Goal: Information Seeking & Learning: Learn about a topic

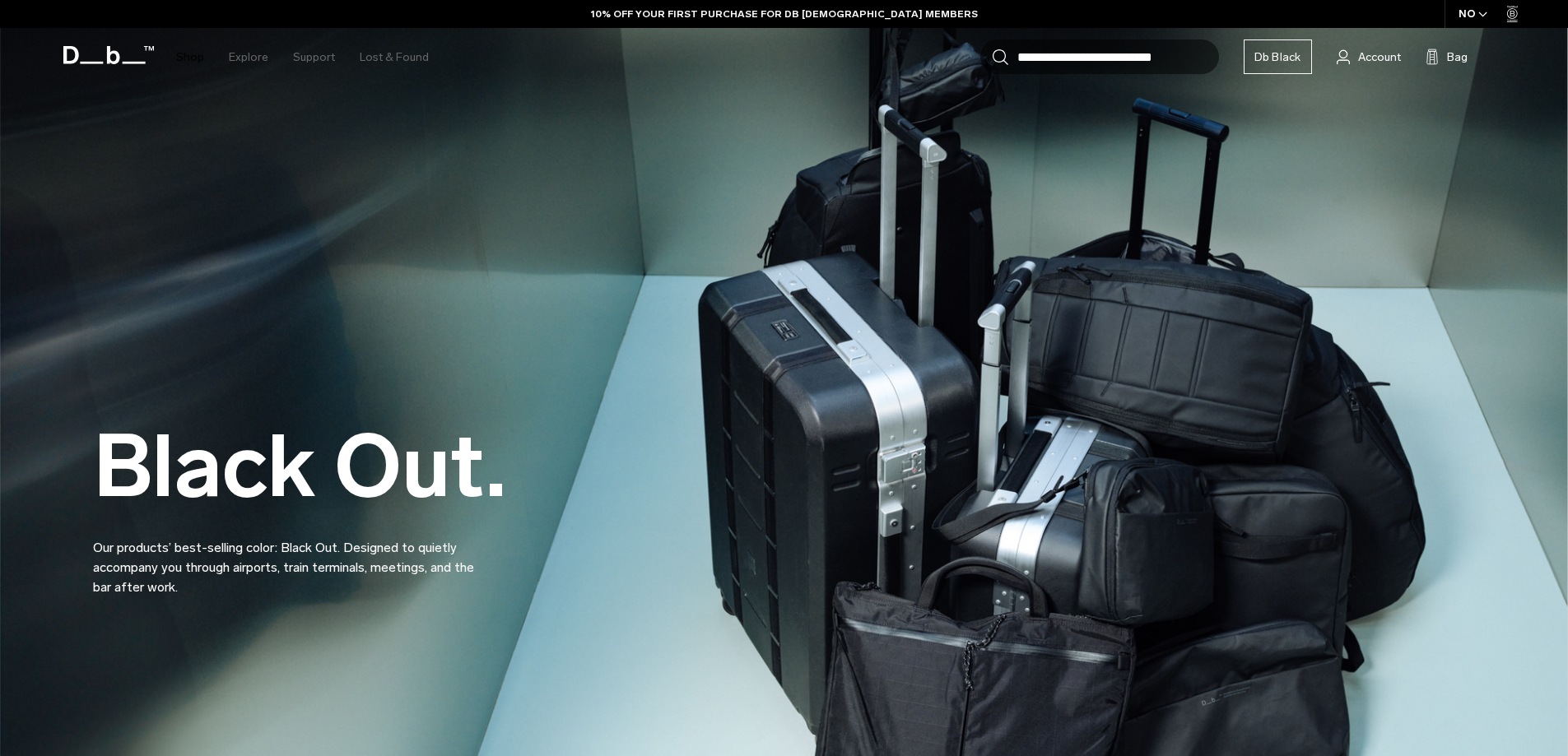
click at [194, 50] on link "Shop" at bounding box center [191, 58] width 28 height 58
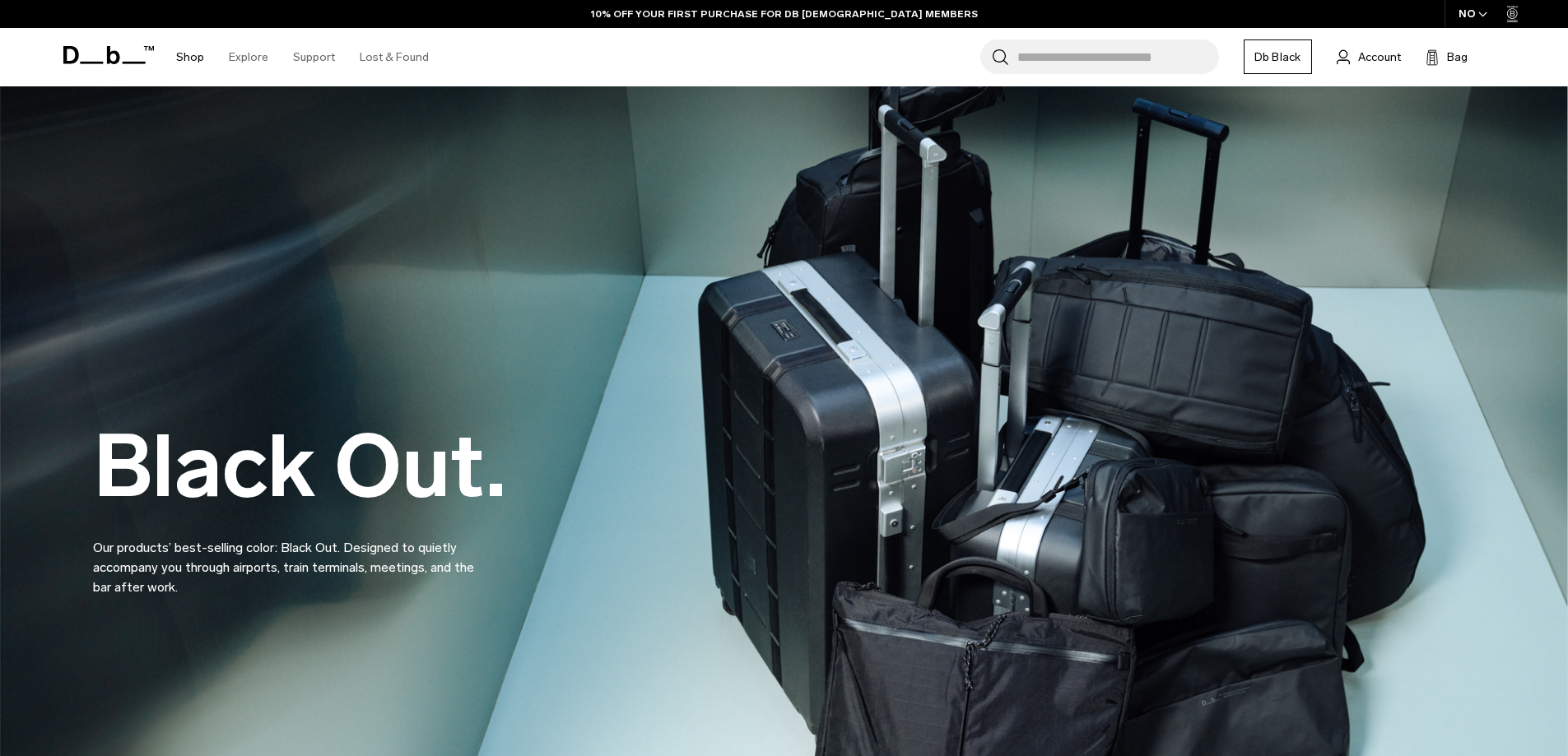
click at [194, 51] on link "Shop" at bounding box center [191, 58] width 28 height 58
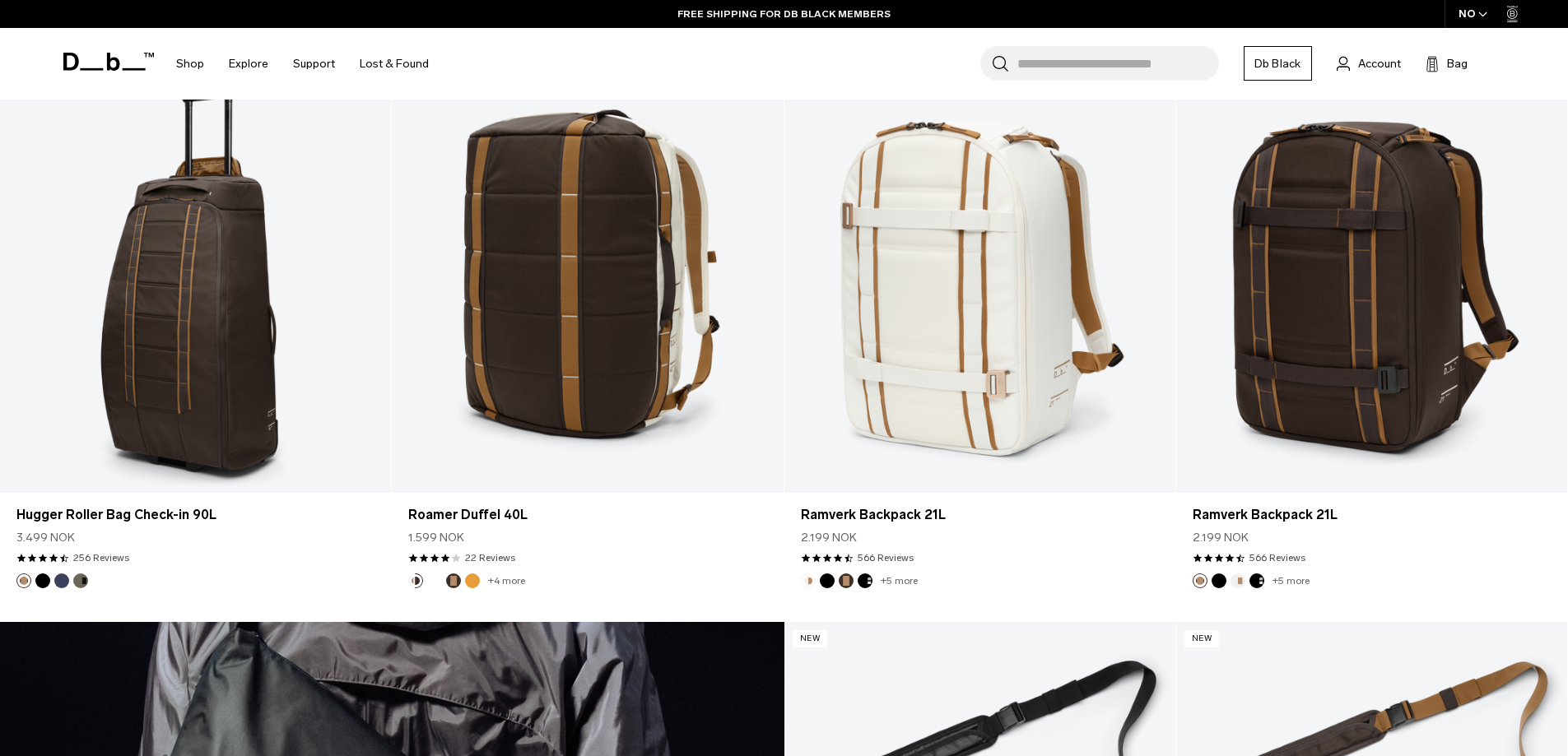
scroll to position [3246, 0]
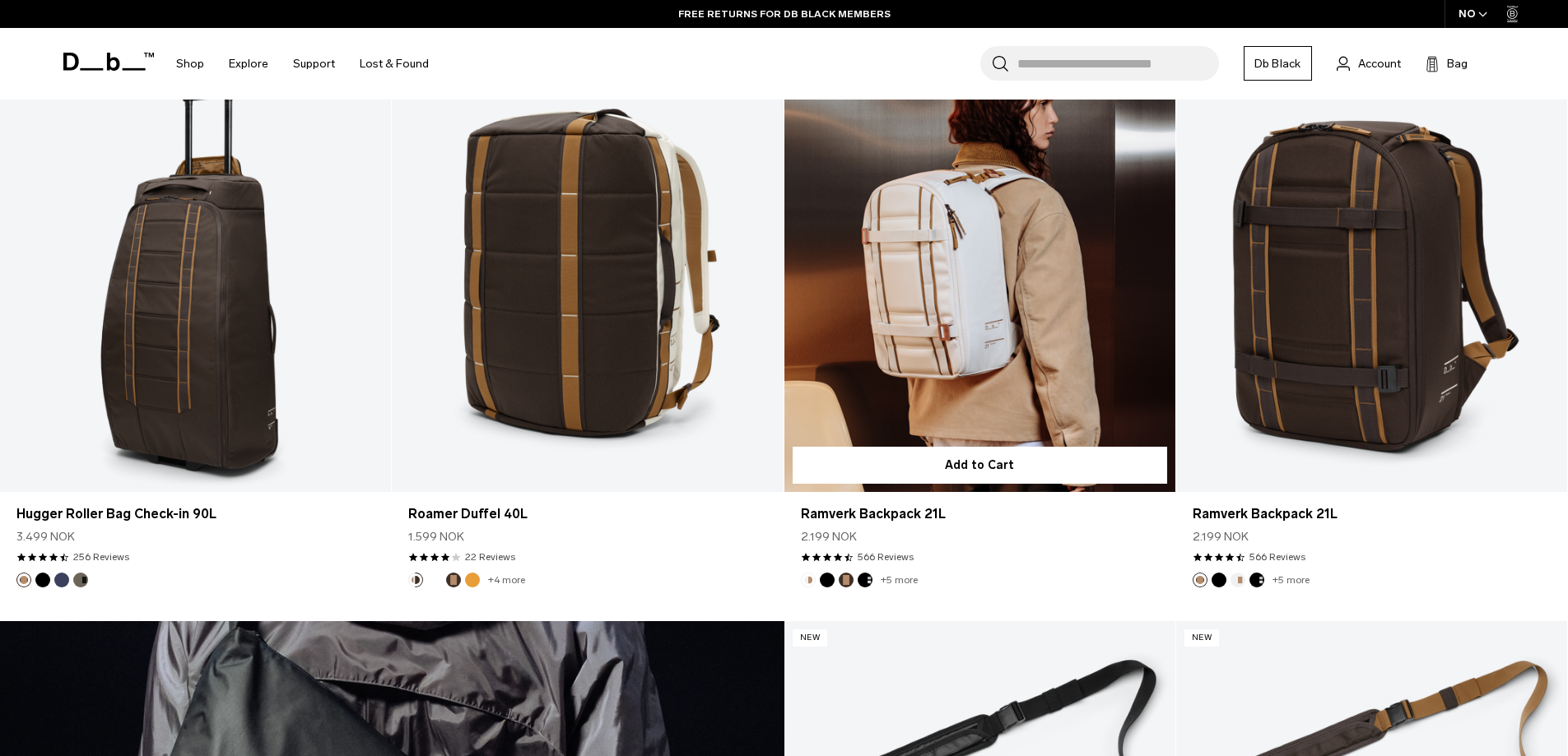
click at [1091, 339] on link "Ramverk Backpack 21L" at bounding box center [979, 275] width 391 height 434
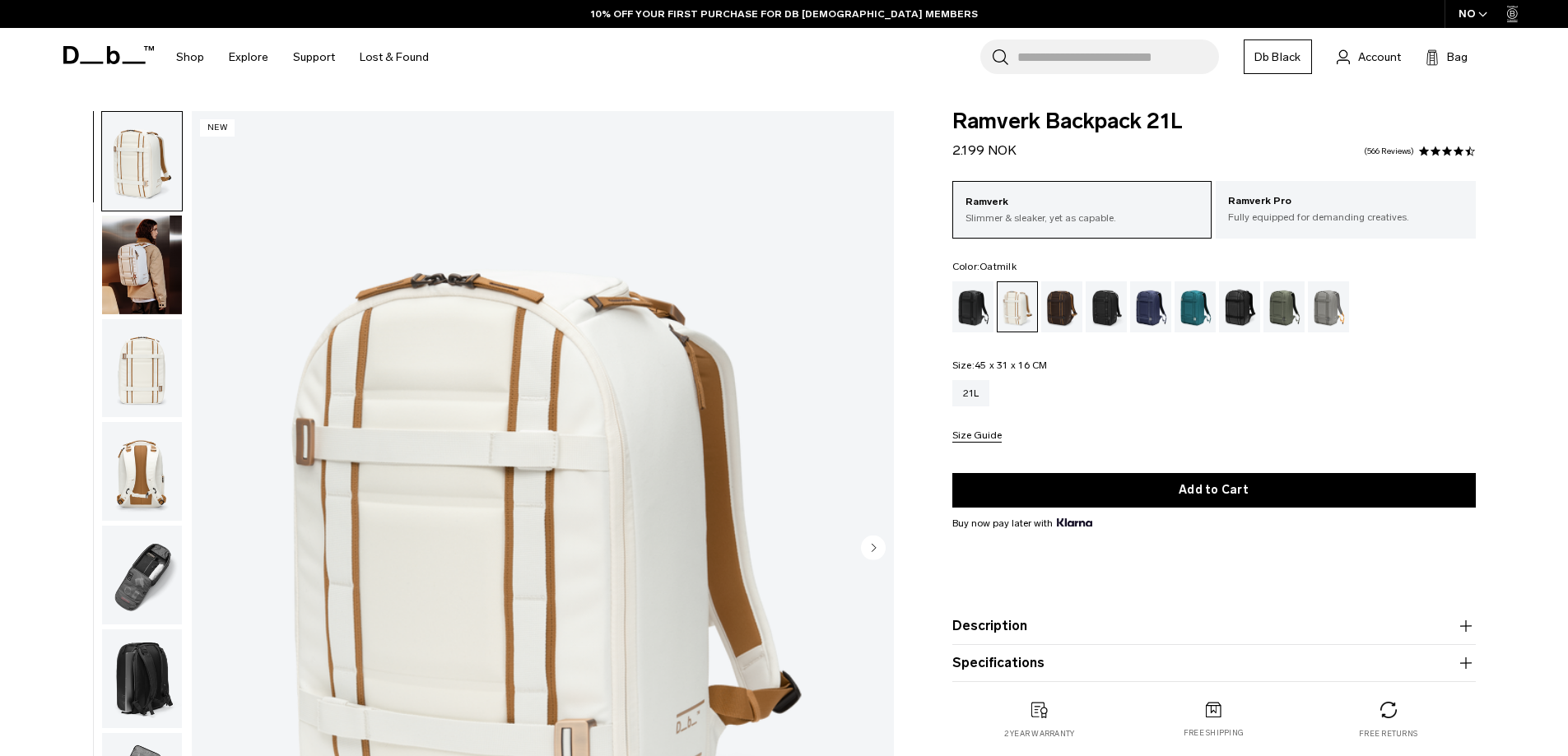
click at [119, 281] on img "button" at bounding box center [142, 264] width 80 height 98
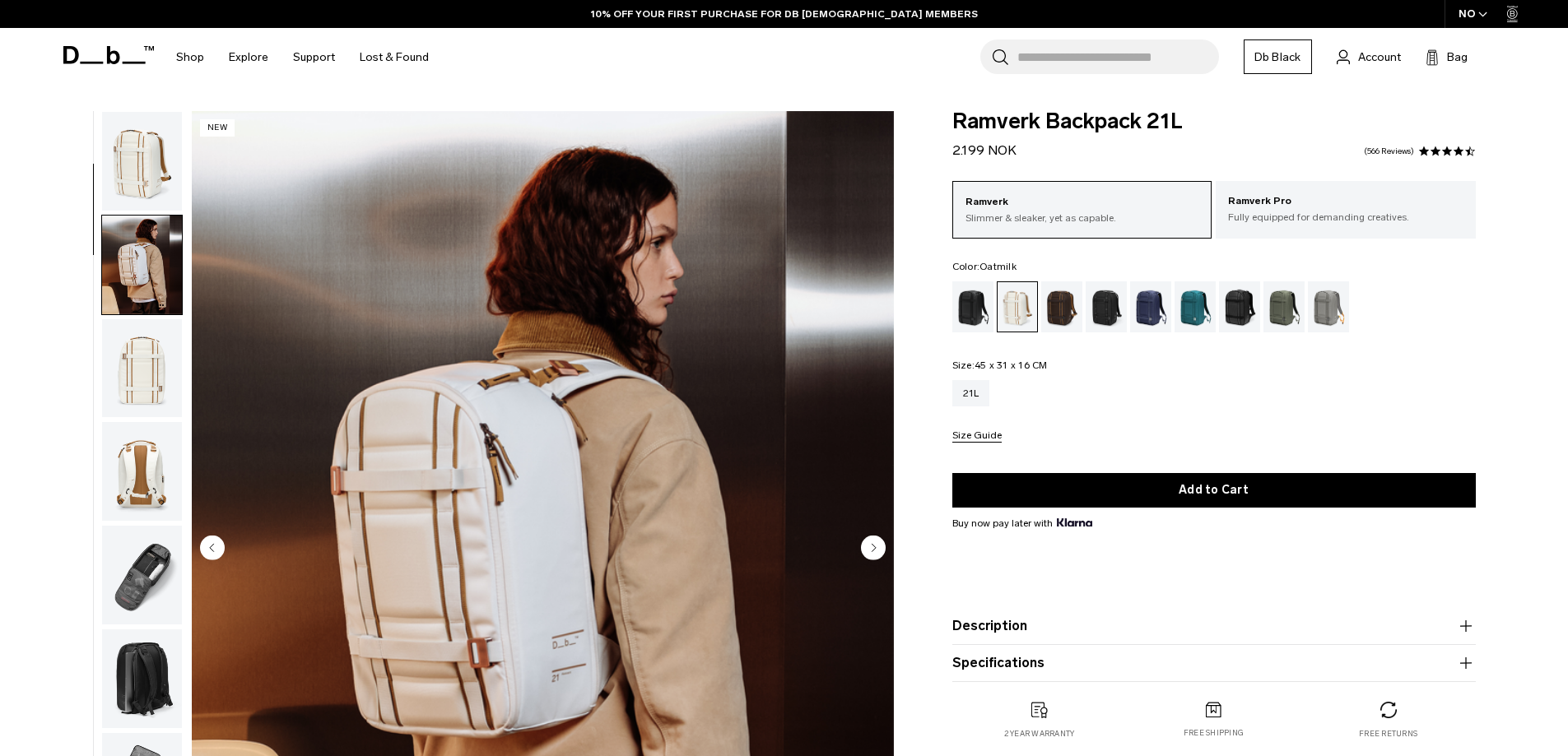
scroll to position [104, 0]
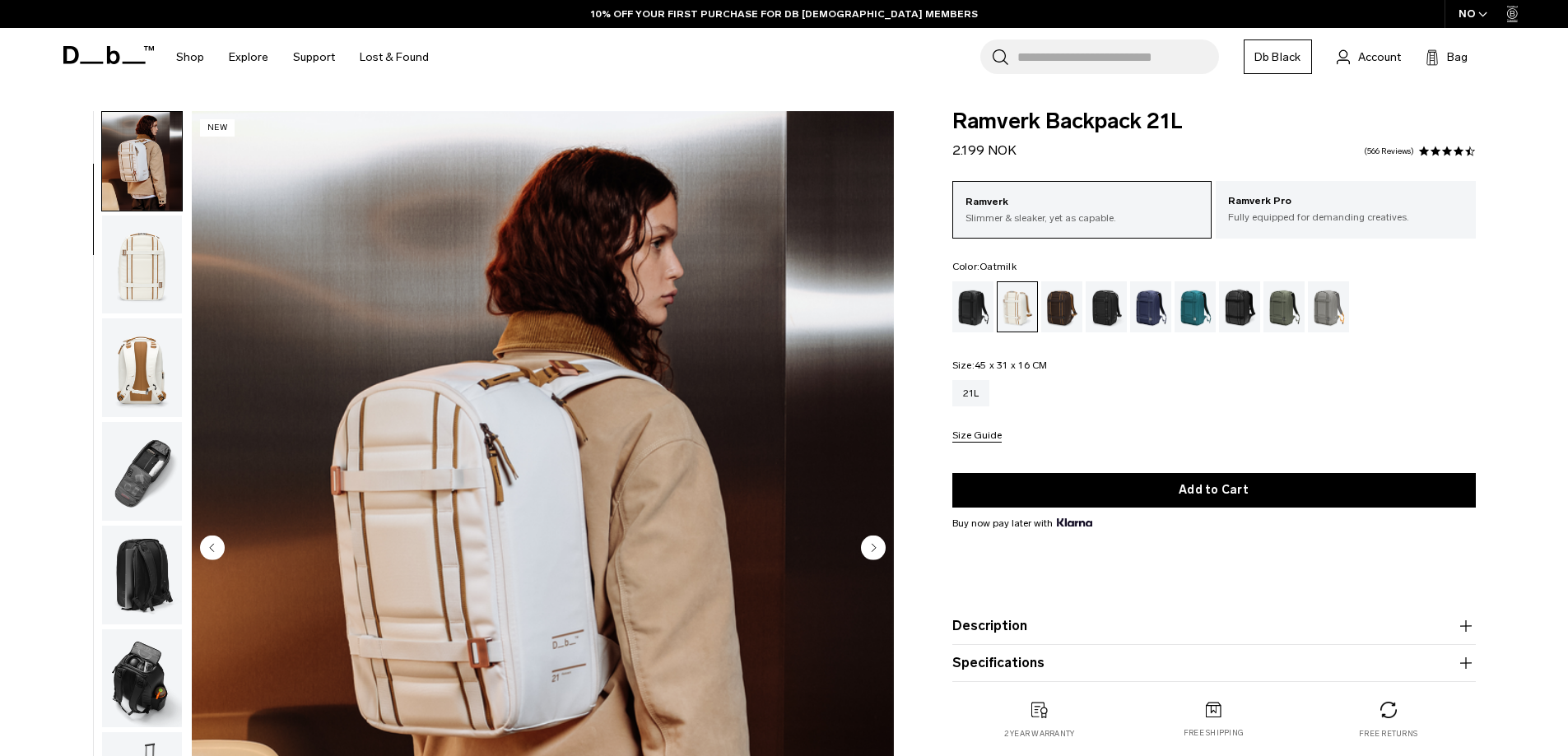
click at [121, 282] on img "button" at bounding box center [142, 264] width 80 height 98
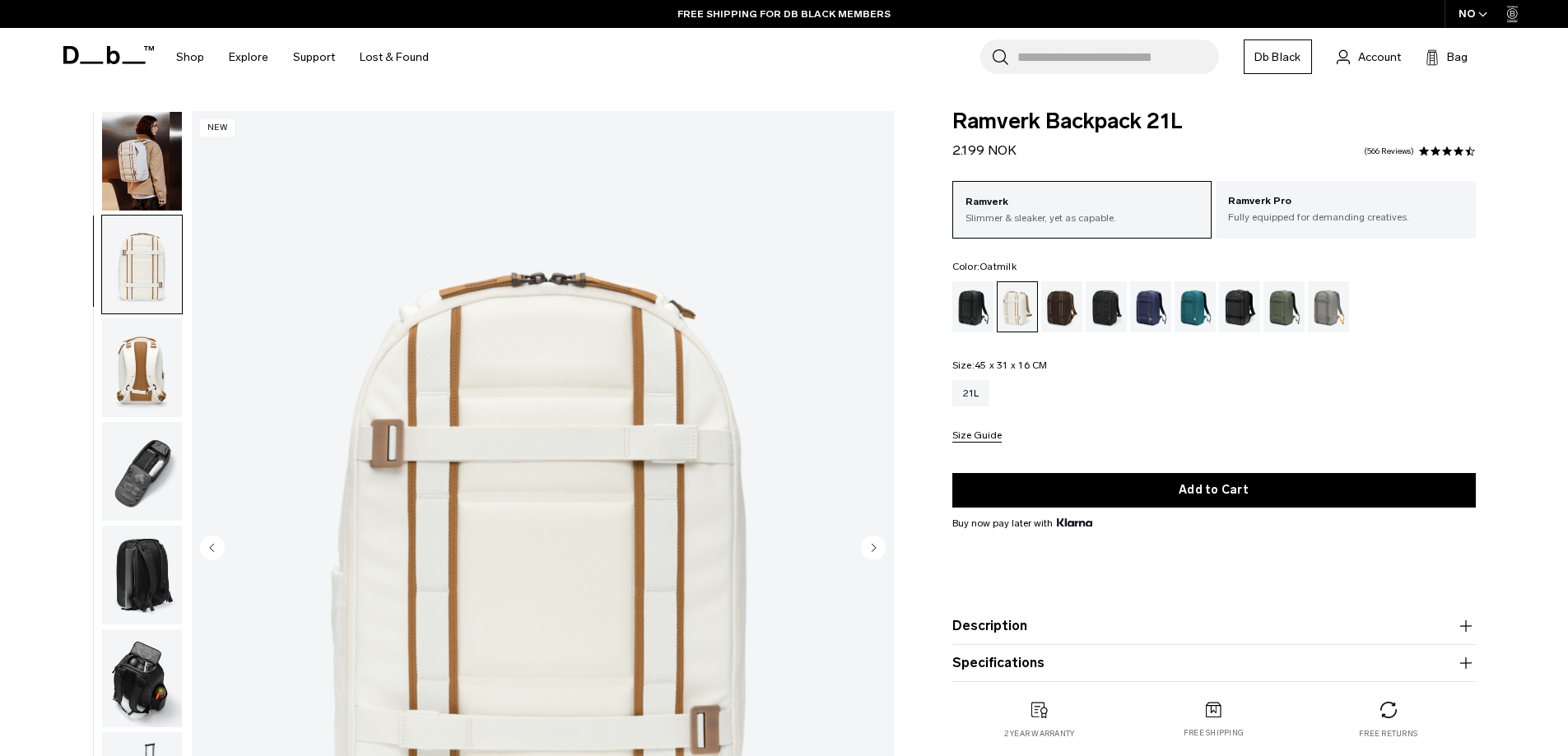
scroll to position [207, 0]
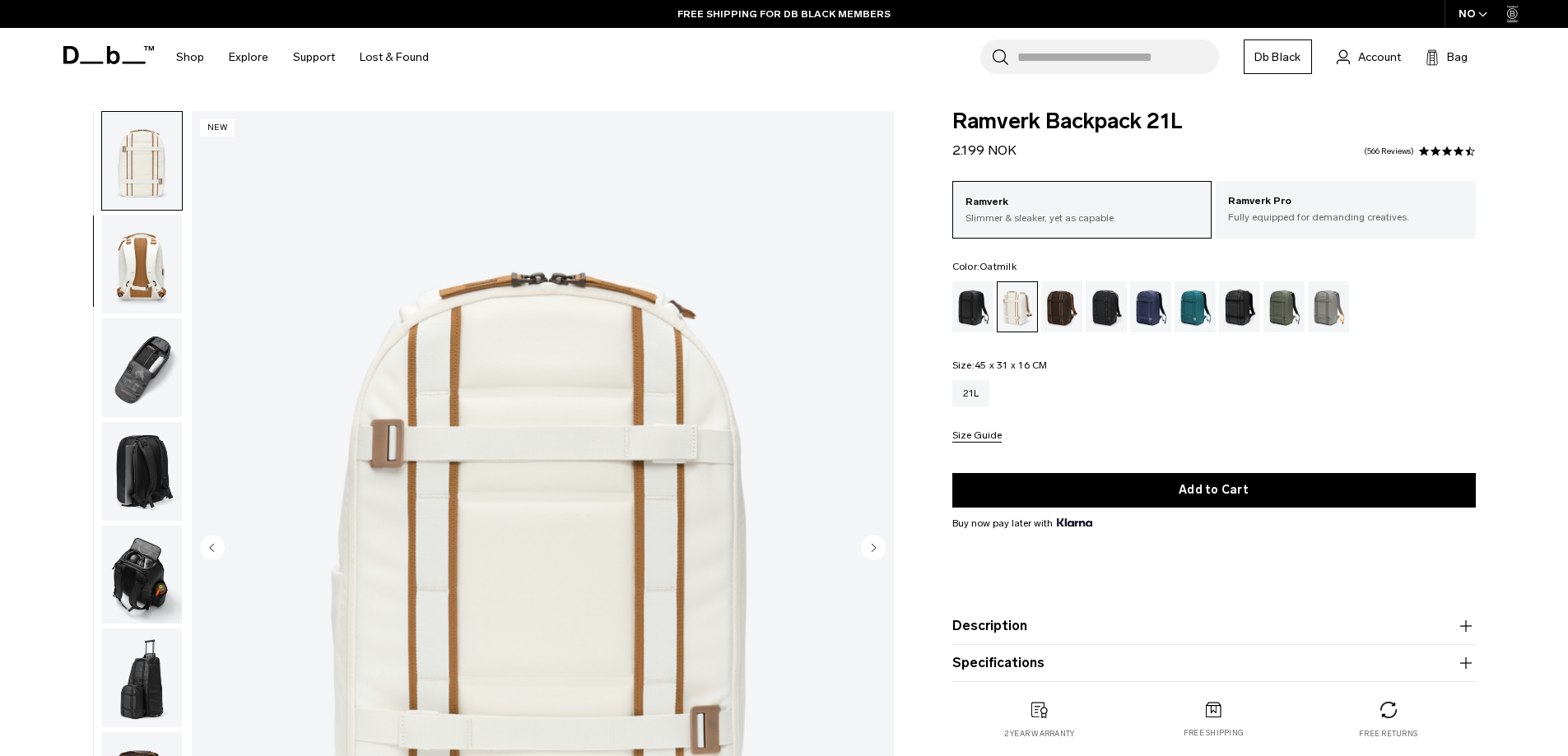
click at [139, 362] on img "button" at bounding box center [142, 367] width 80 height 98
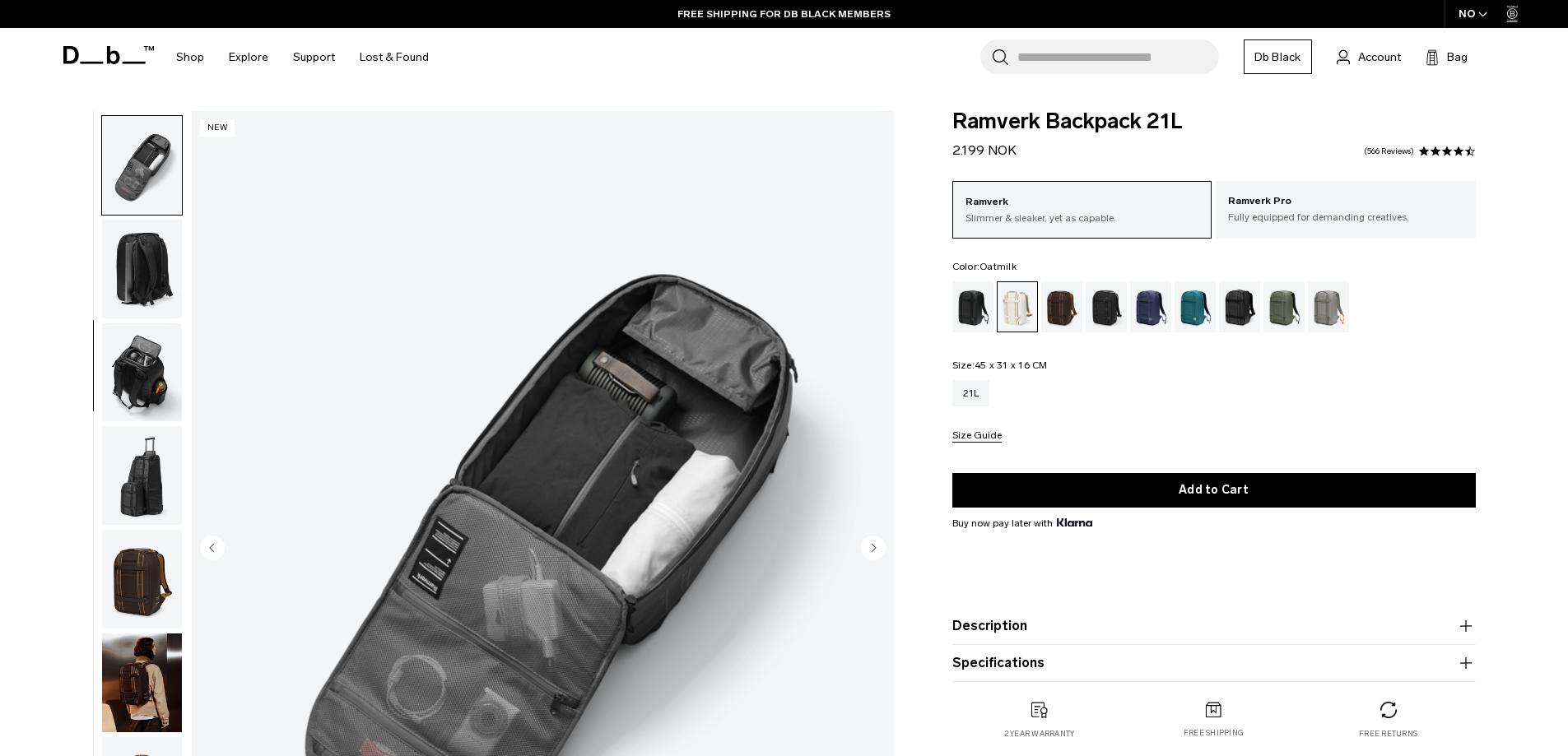
scroll to position [414, 0]
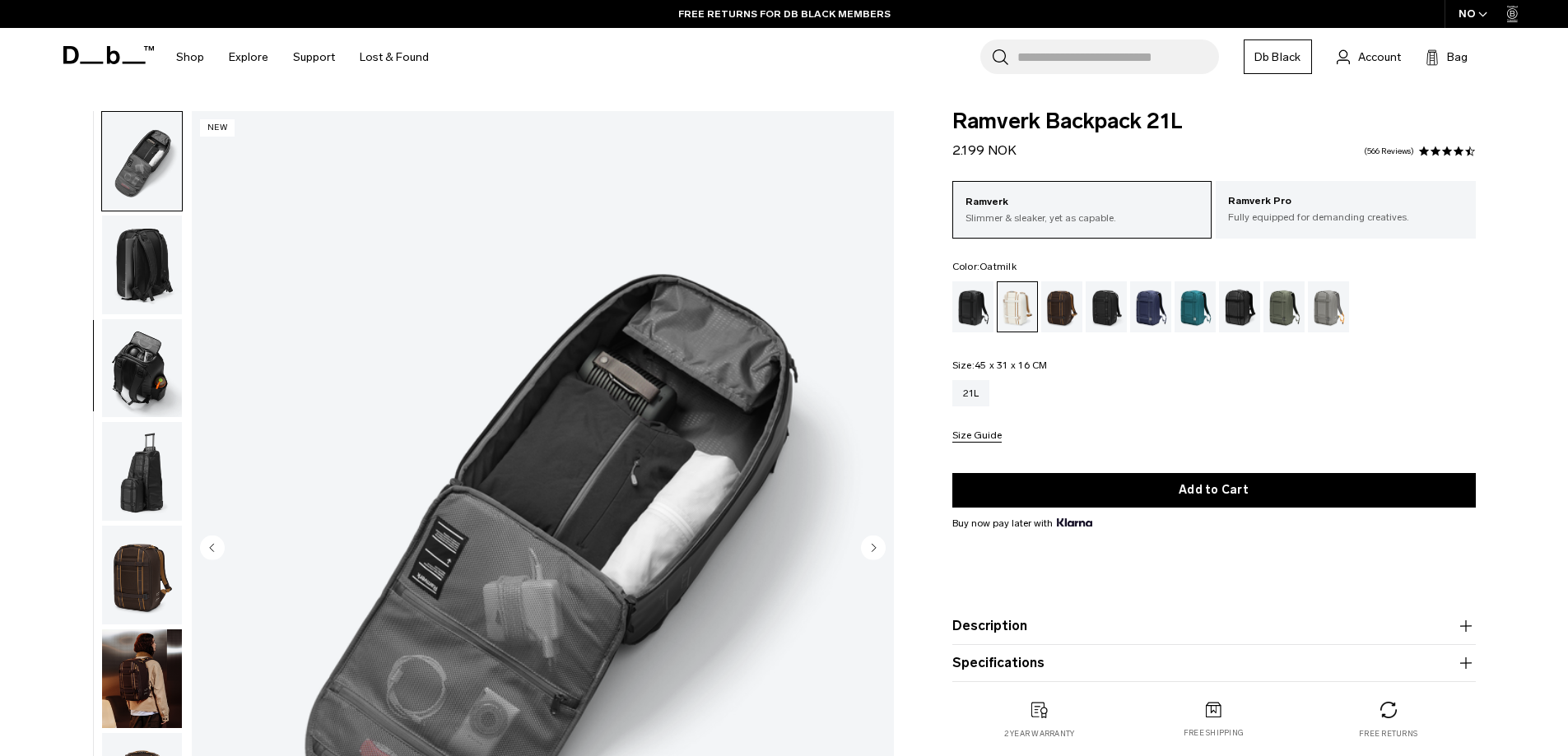
click at [134, 477] on img "button" at bounding box center [142, 471] width 80 height 98
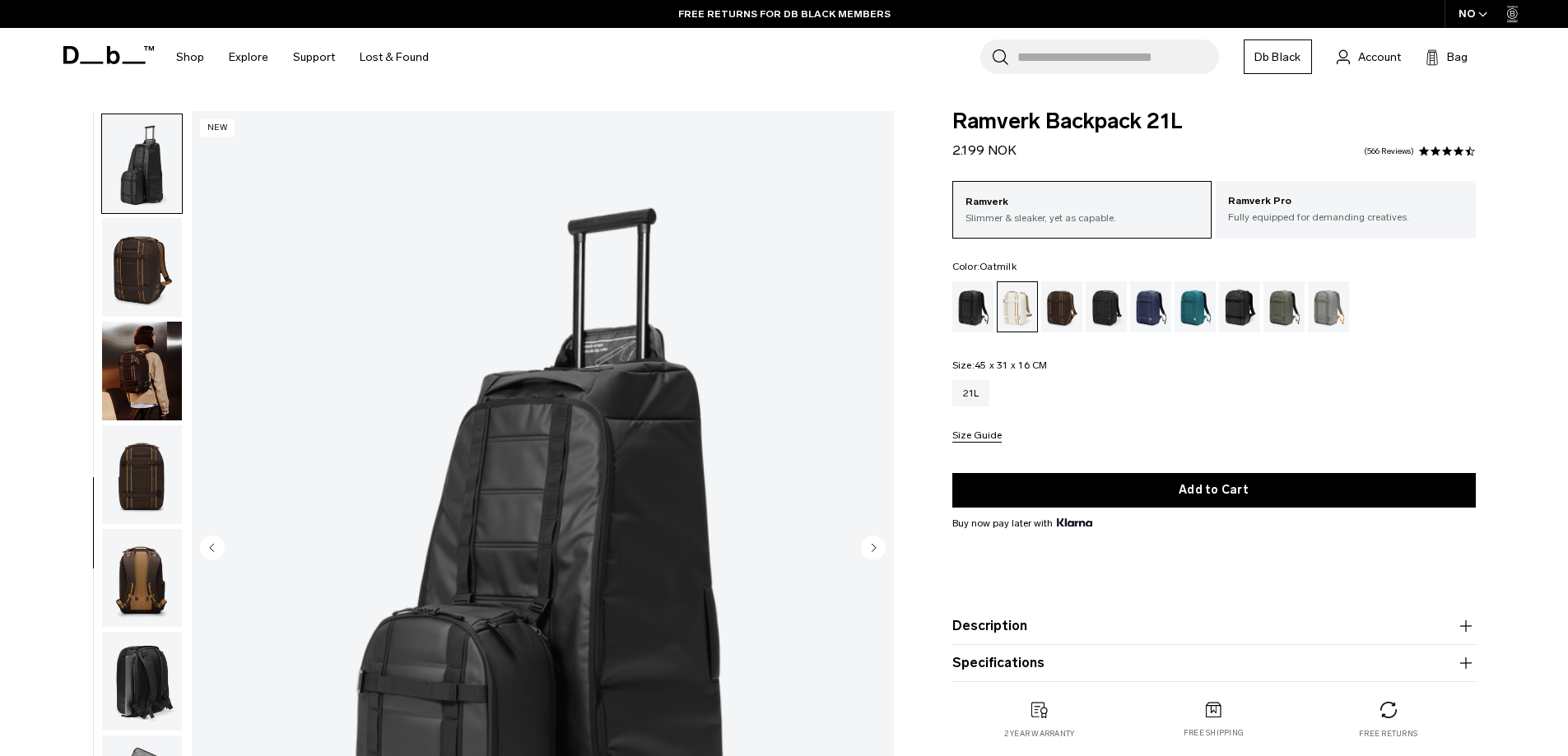
scroll to position [724, 0]
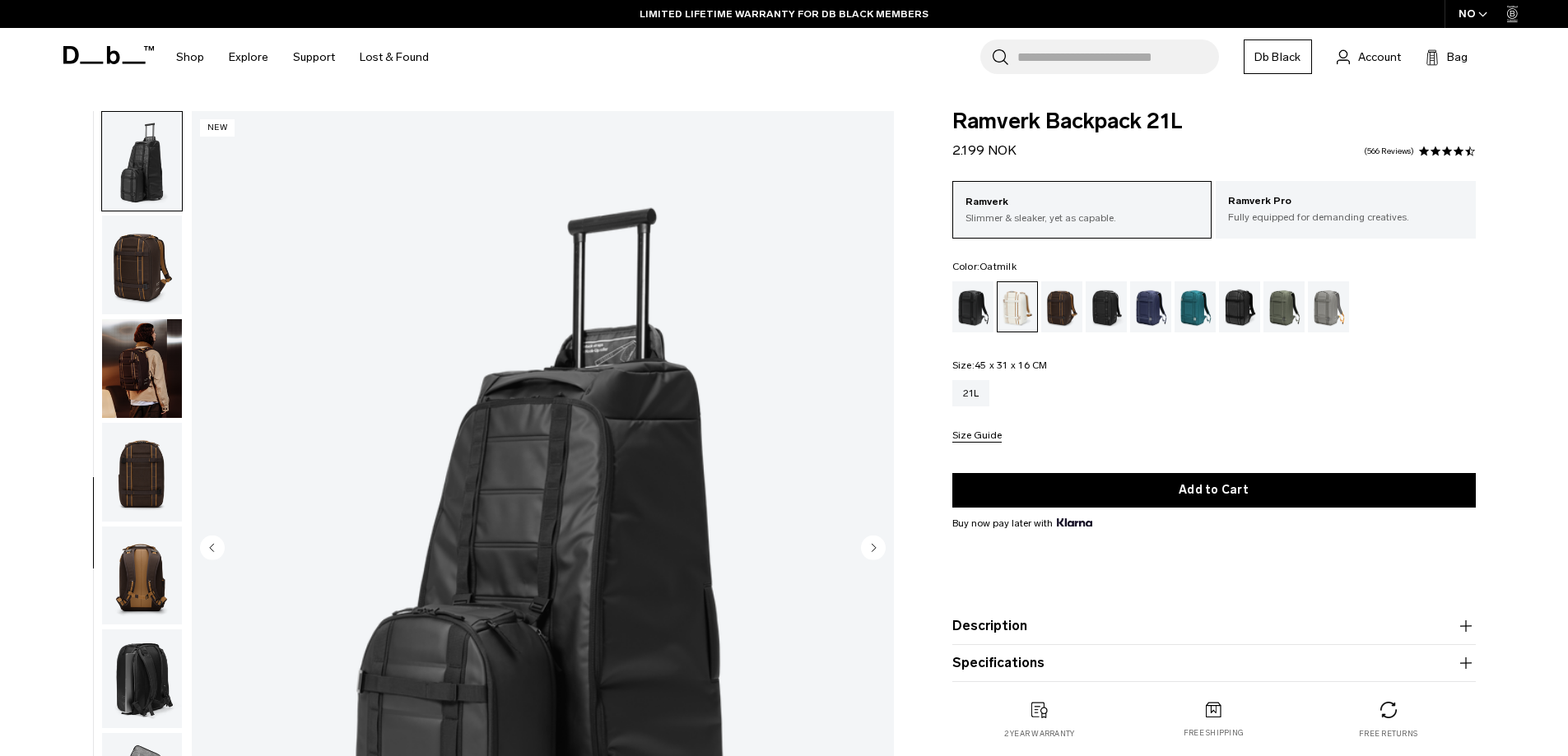
click at [135, 570] on img "button" at bounding box center [142, 575] width 80 height 98
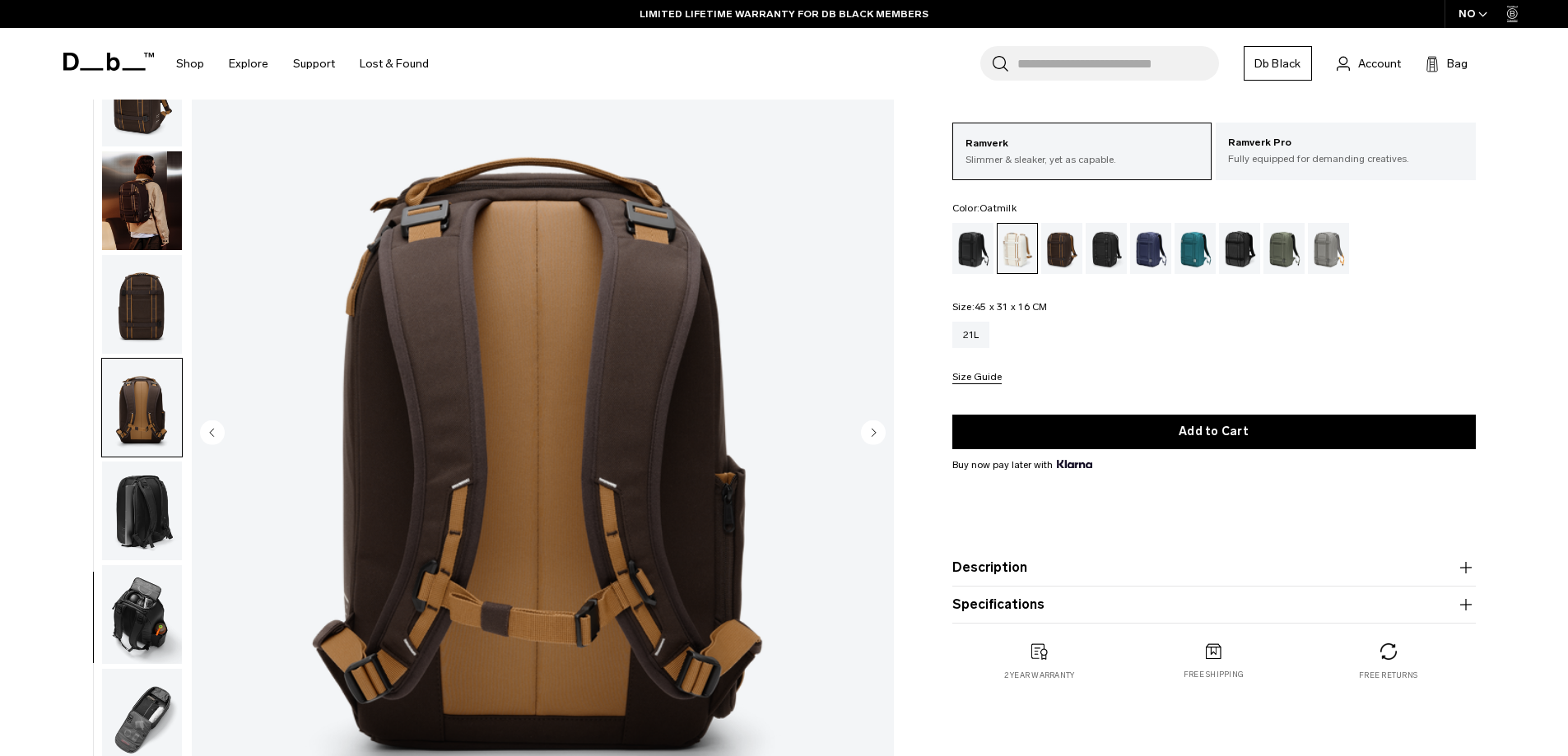
scroll to position [116, 0]
click at [129, 509] on img "button" at bounding box center [142, 510] width 80 height 98
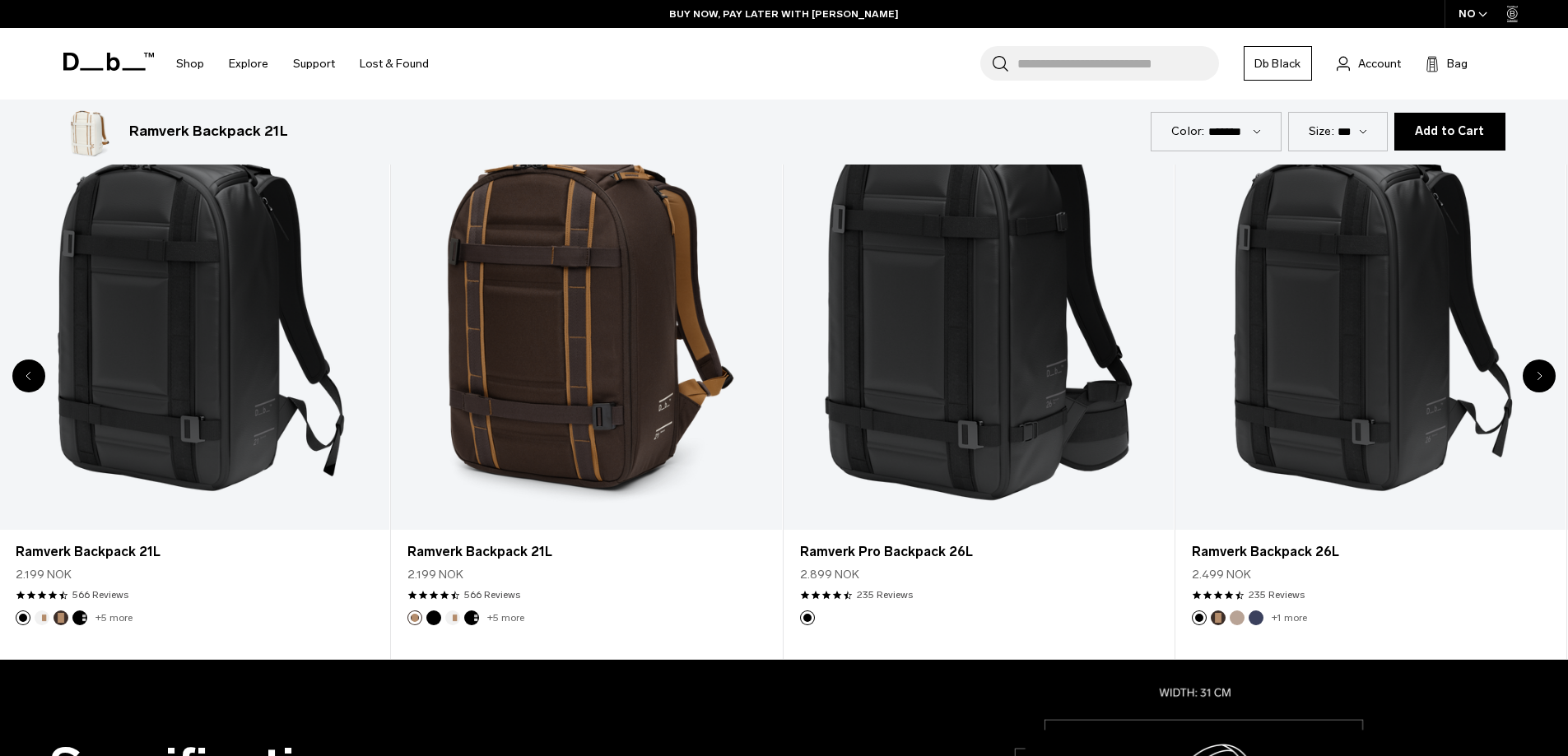
scroll to position [926, 0]
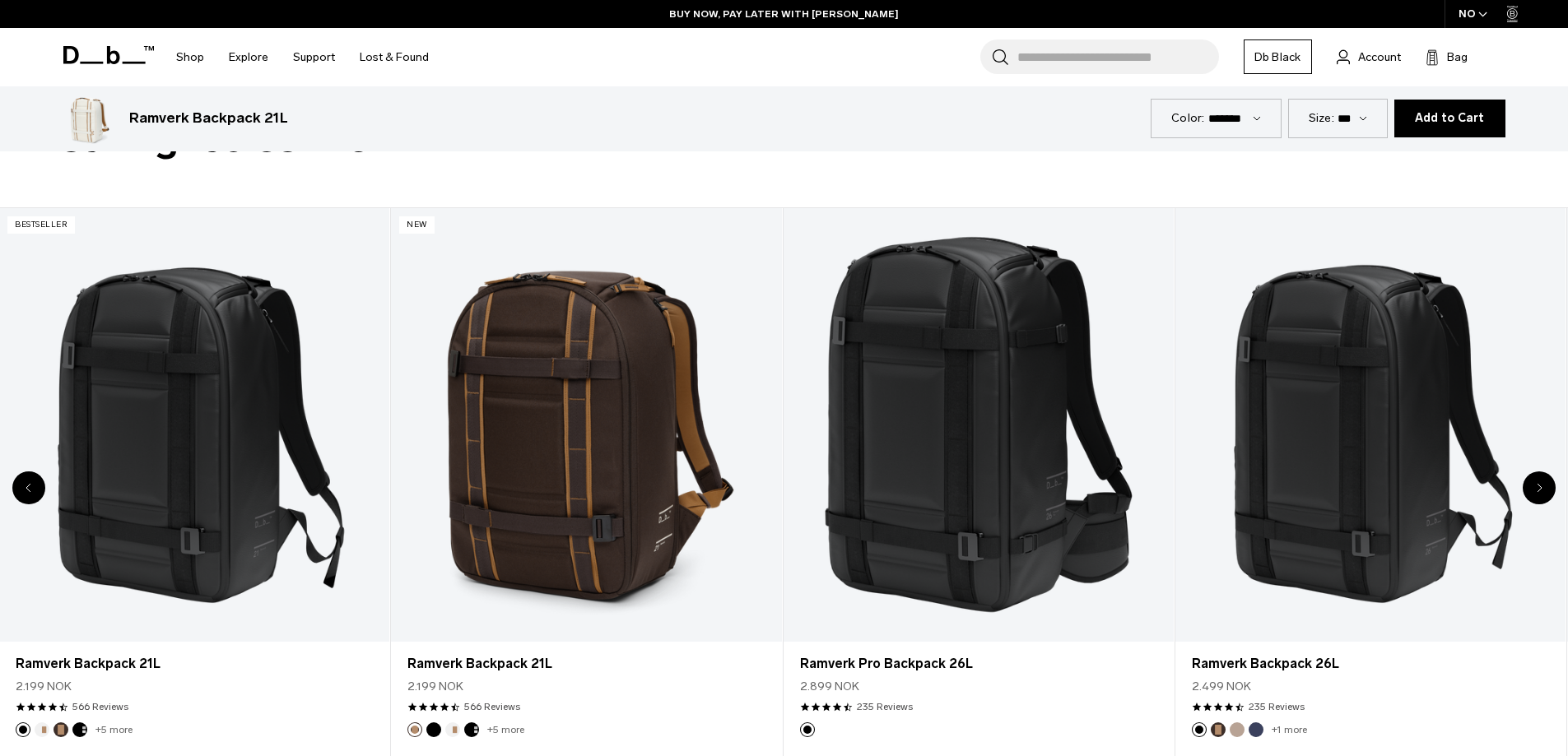
click at [1551, 494] on div "Next slide" at bounding box center [1539, 487] width 33 height 33
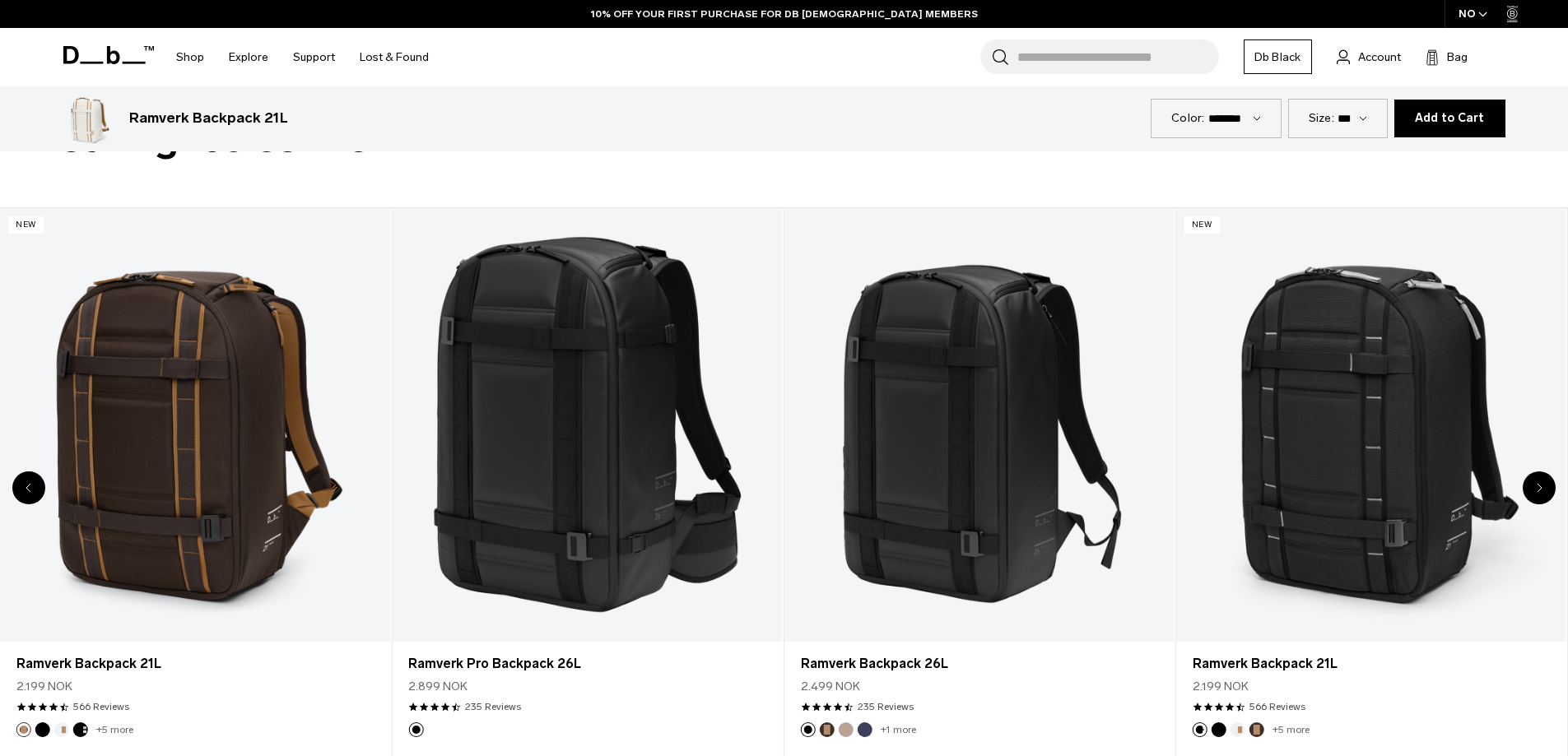
click at [1543, 491] on div "Next slide" at bounding box center [1539, 487] width 33 height 33
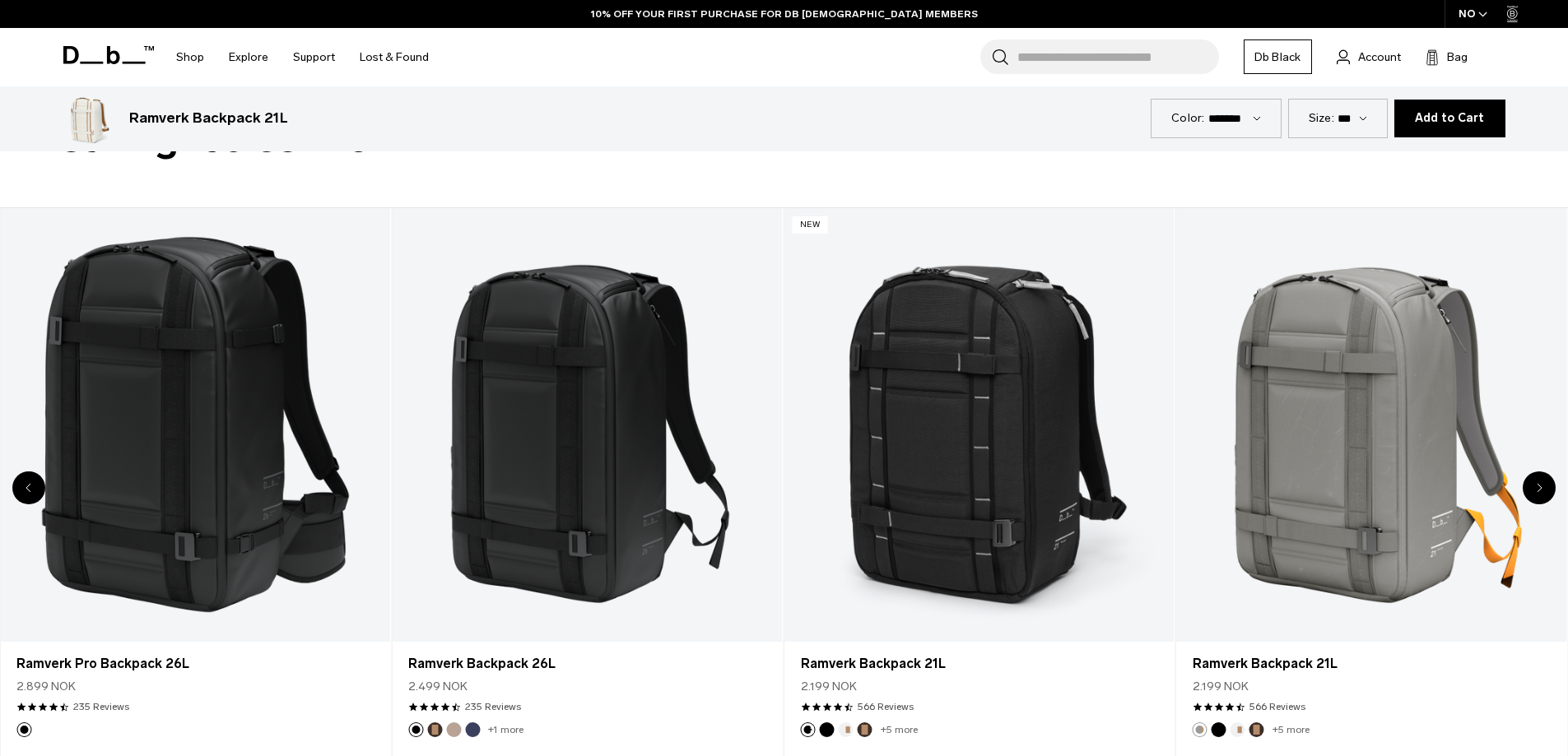
click at [1540, 487] on icon "Next slide" at bounding box center [1540, 487] width 6 height 10
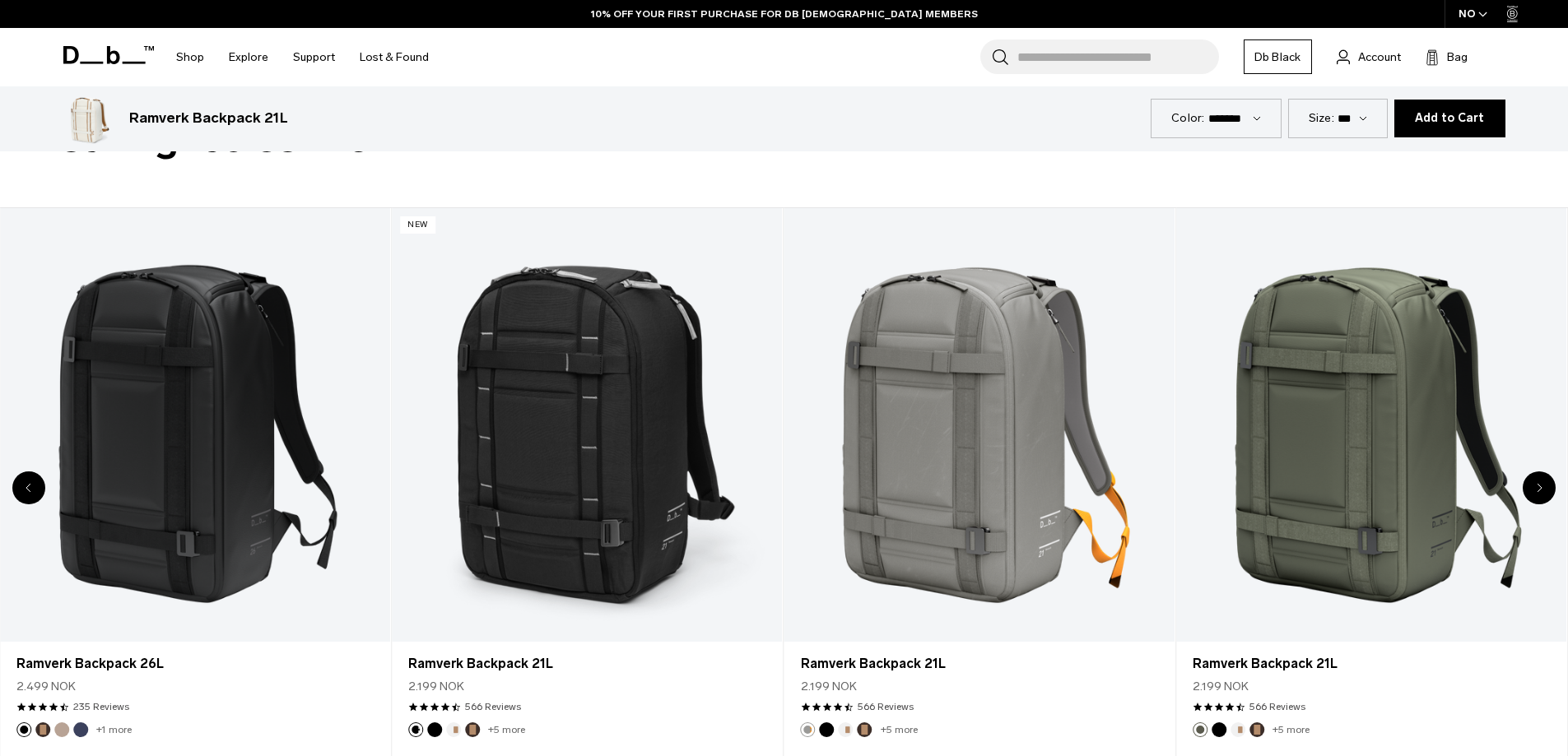
click at [1540, 487] on icon "Next slide" at bounding box center [1540, 487] width 6 height 10
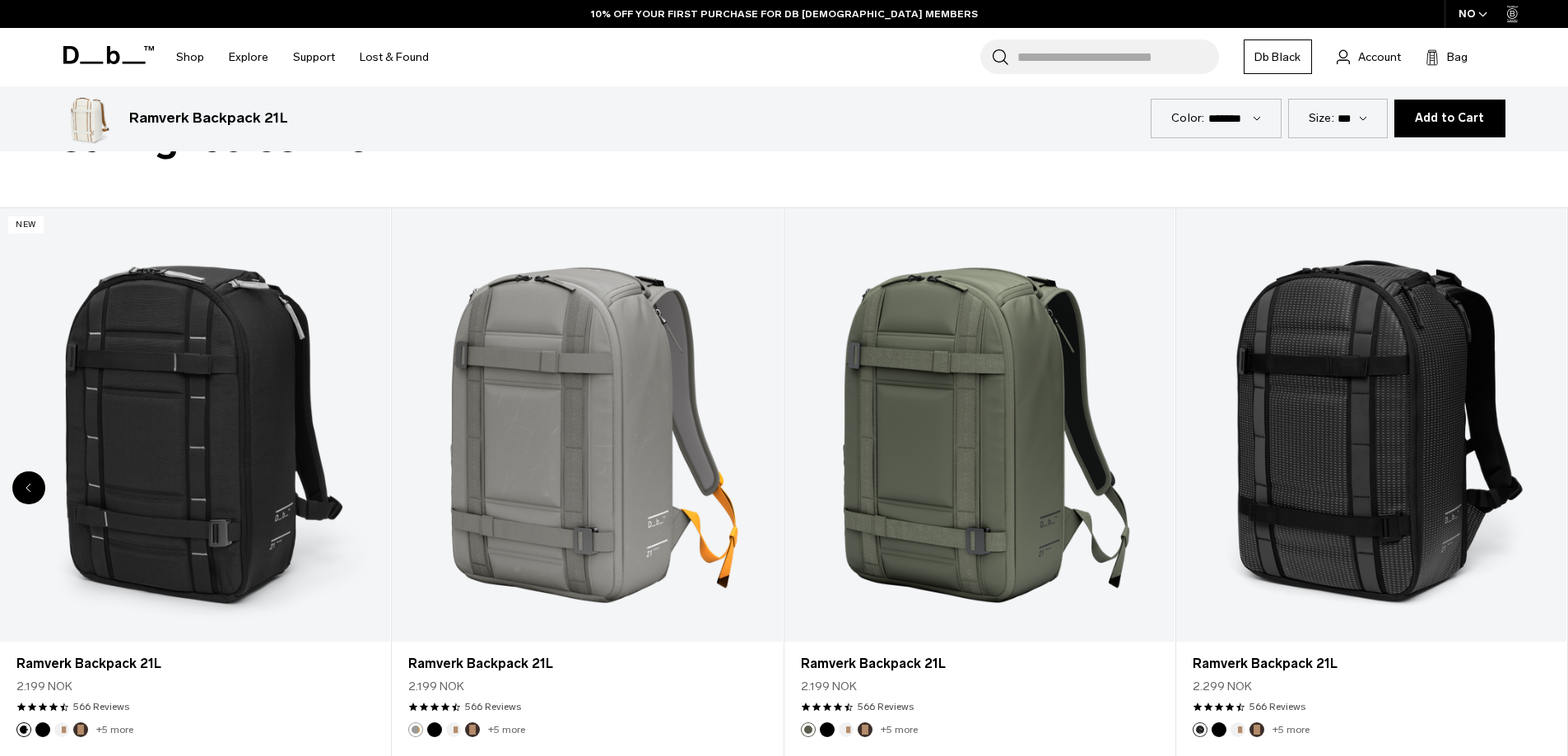
click at [1541, 493] on link "Ramverk Backpack 21L" at bounding box center [1371, 425] width 390 height 433
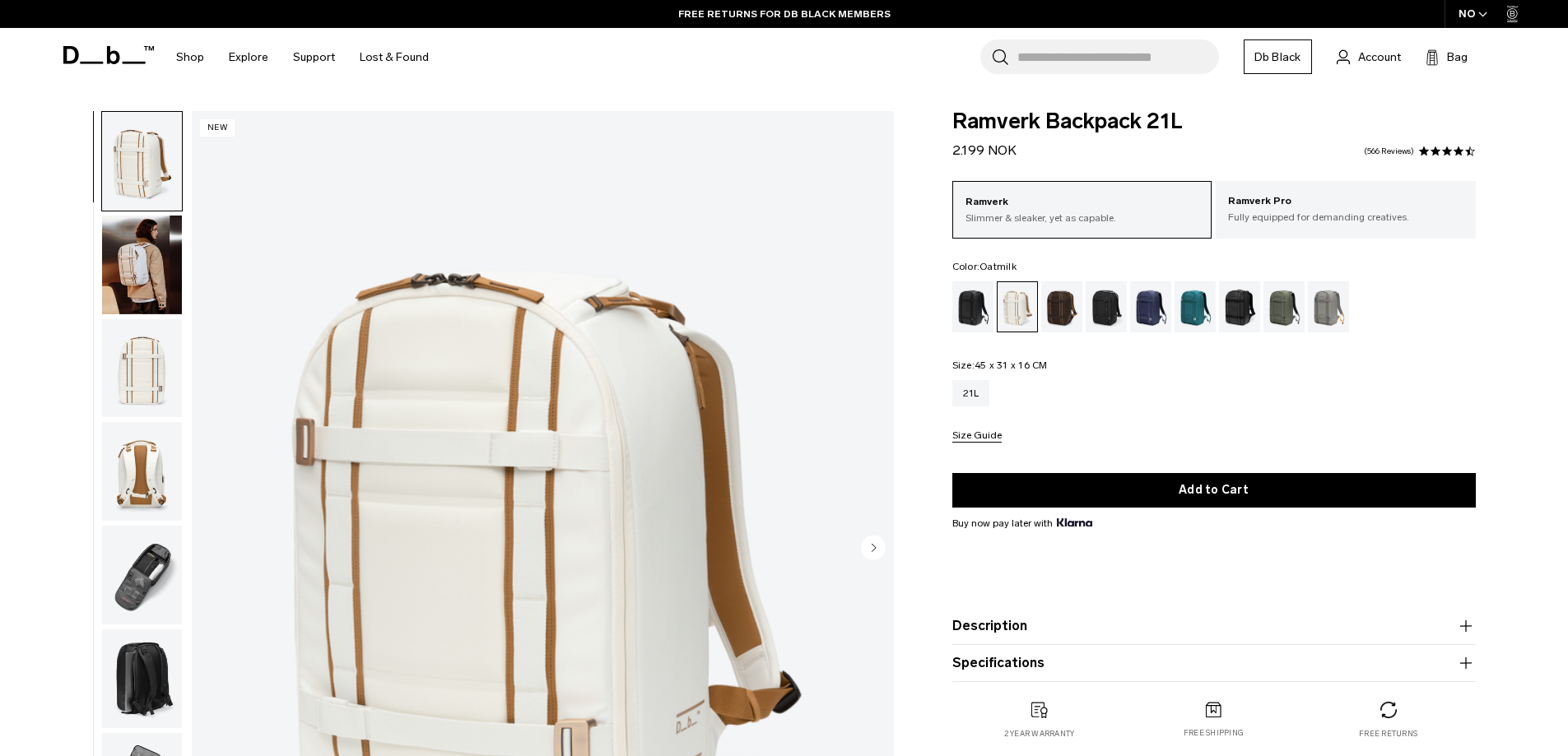
click at [1074, 320] on div "Espresso" at bounding box center [1062, 308] width 42 height 51
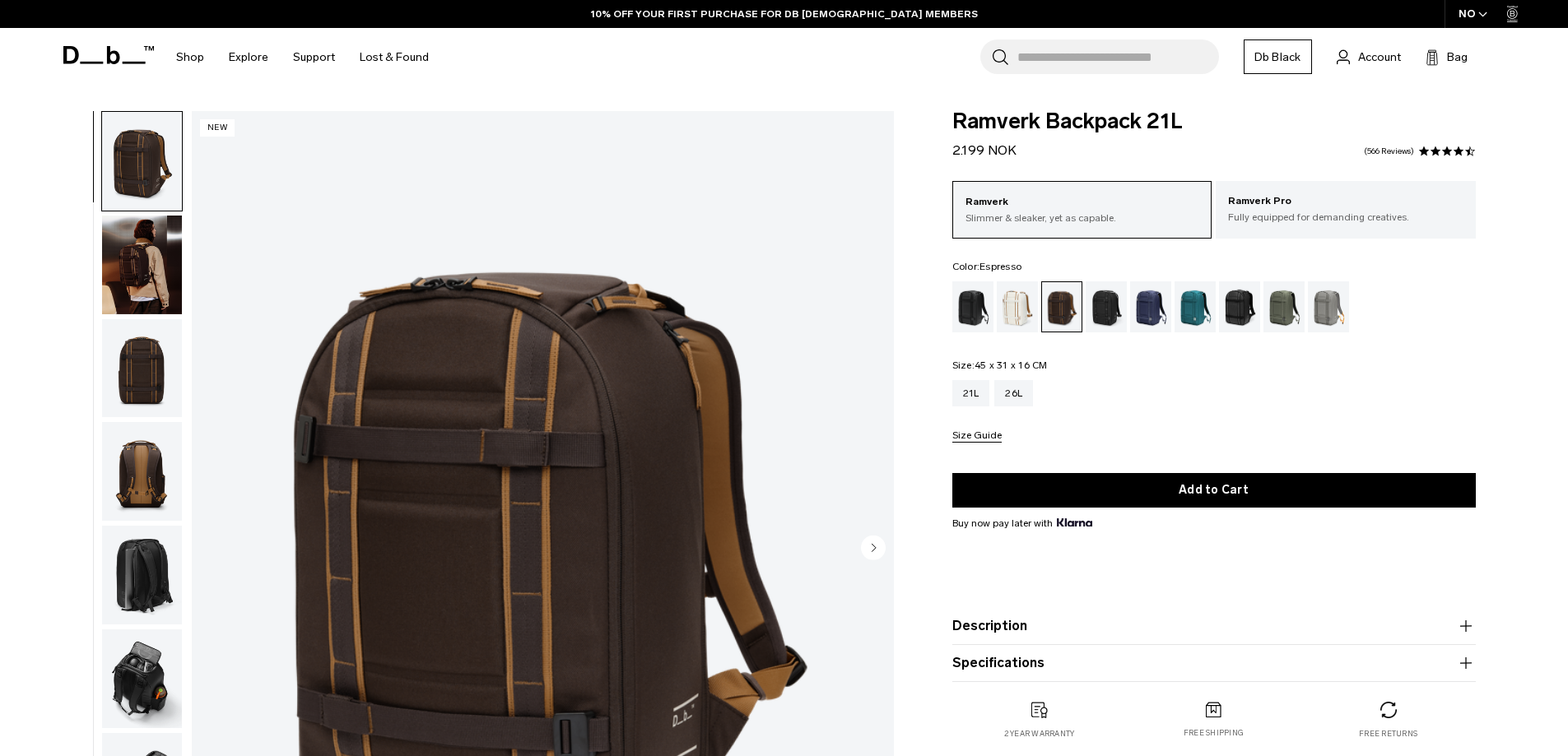
click at [141, 274] on img "button" at bounding box center [142, 264] width 80 height 98
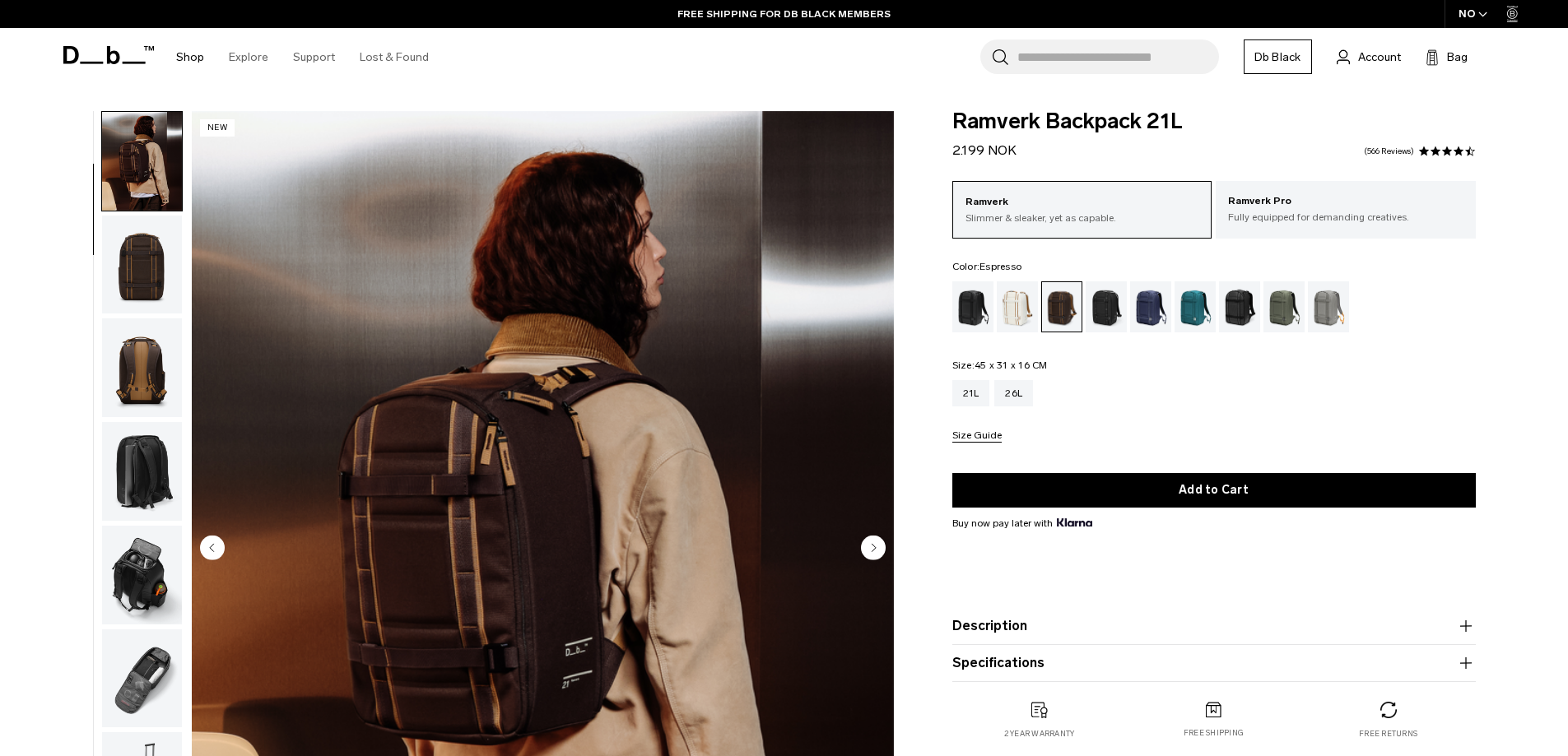
click at [178, 66] on link "Shop" at bounding box center [191, 58] width 28 height 58
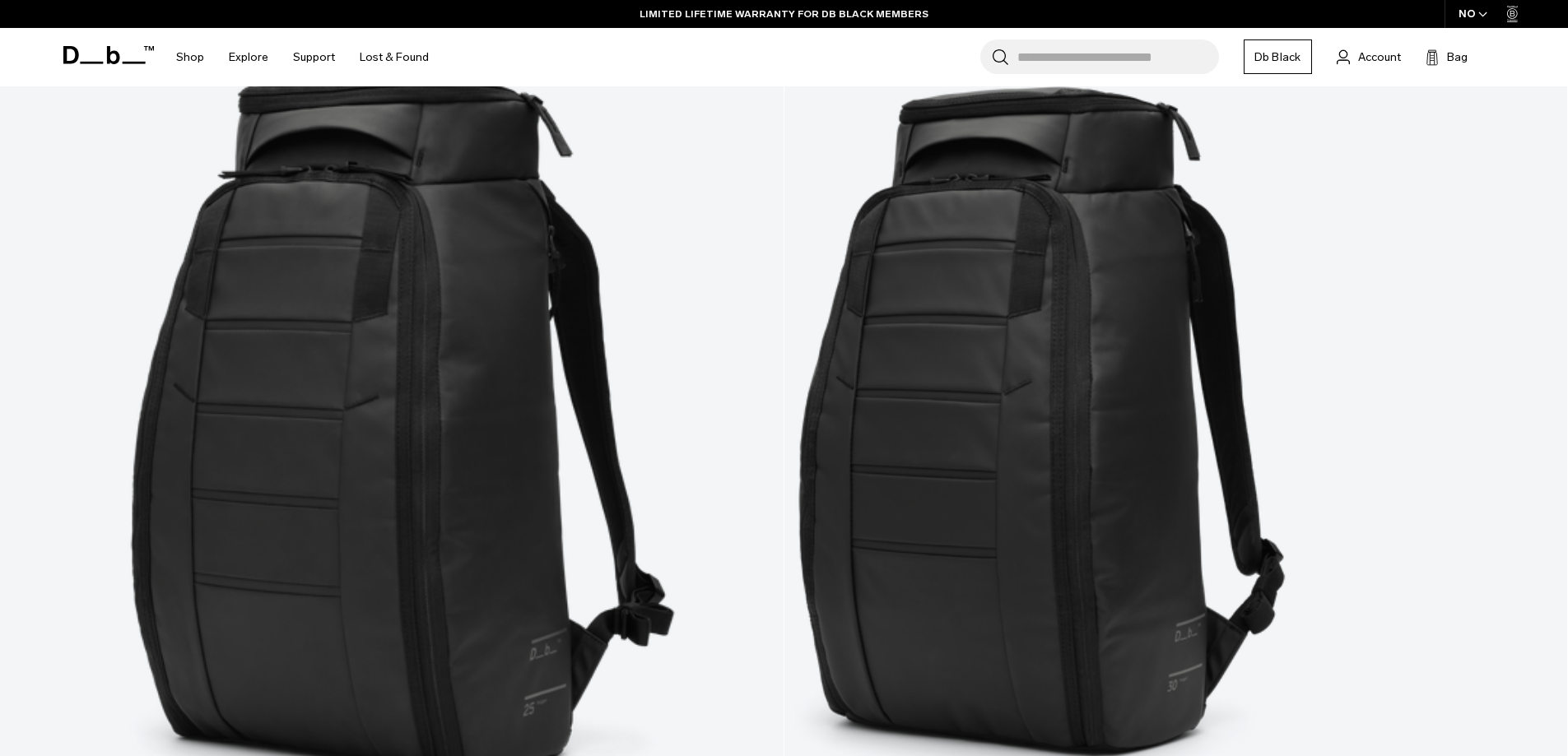
scroll to position [494, 0]
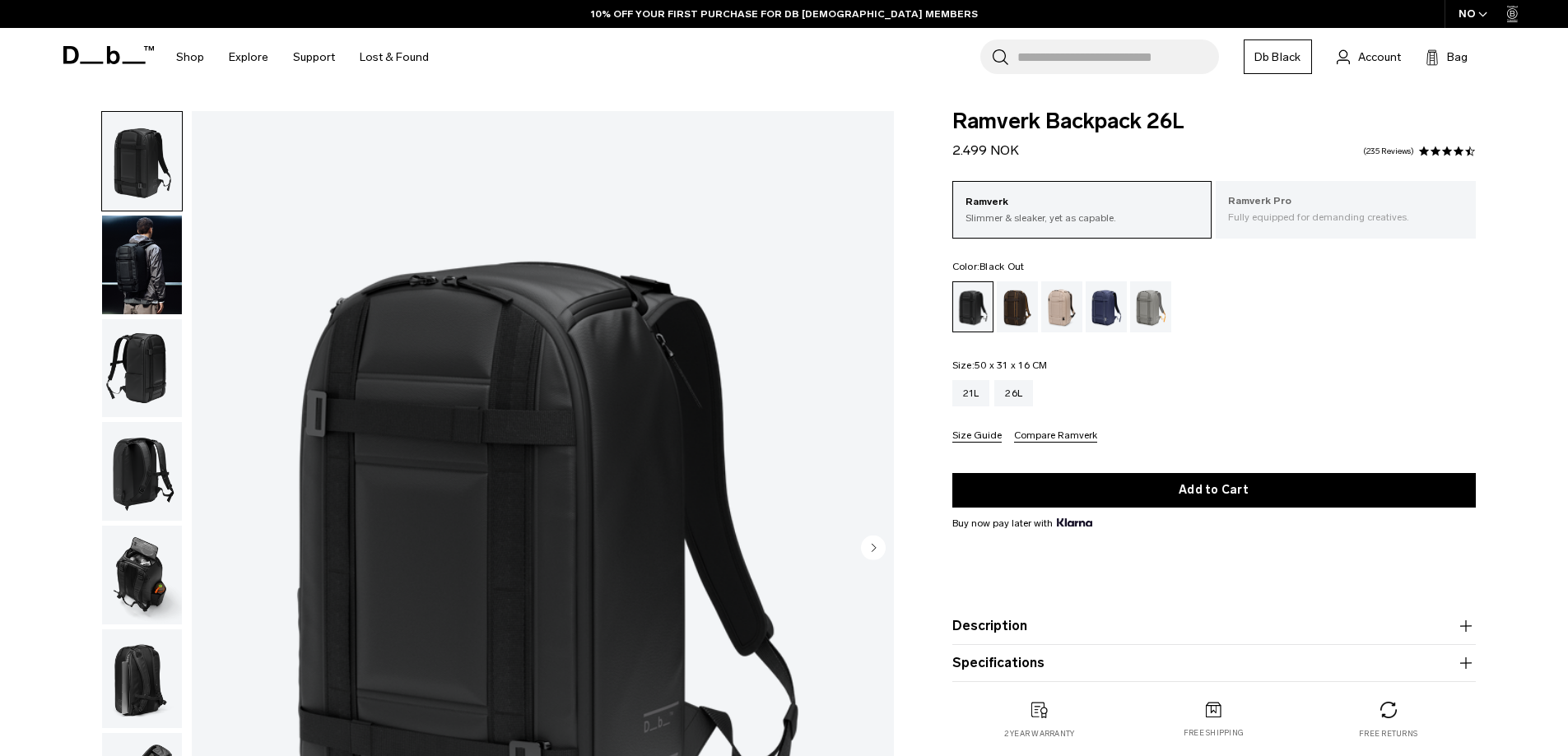
click at [1434, 217] on p "Fully equipped for demanding creatives." at bounding box center [1346, 217] width 236 height 15
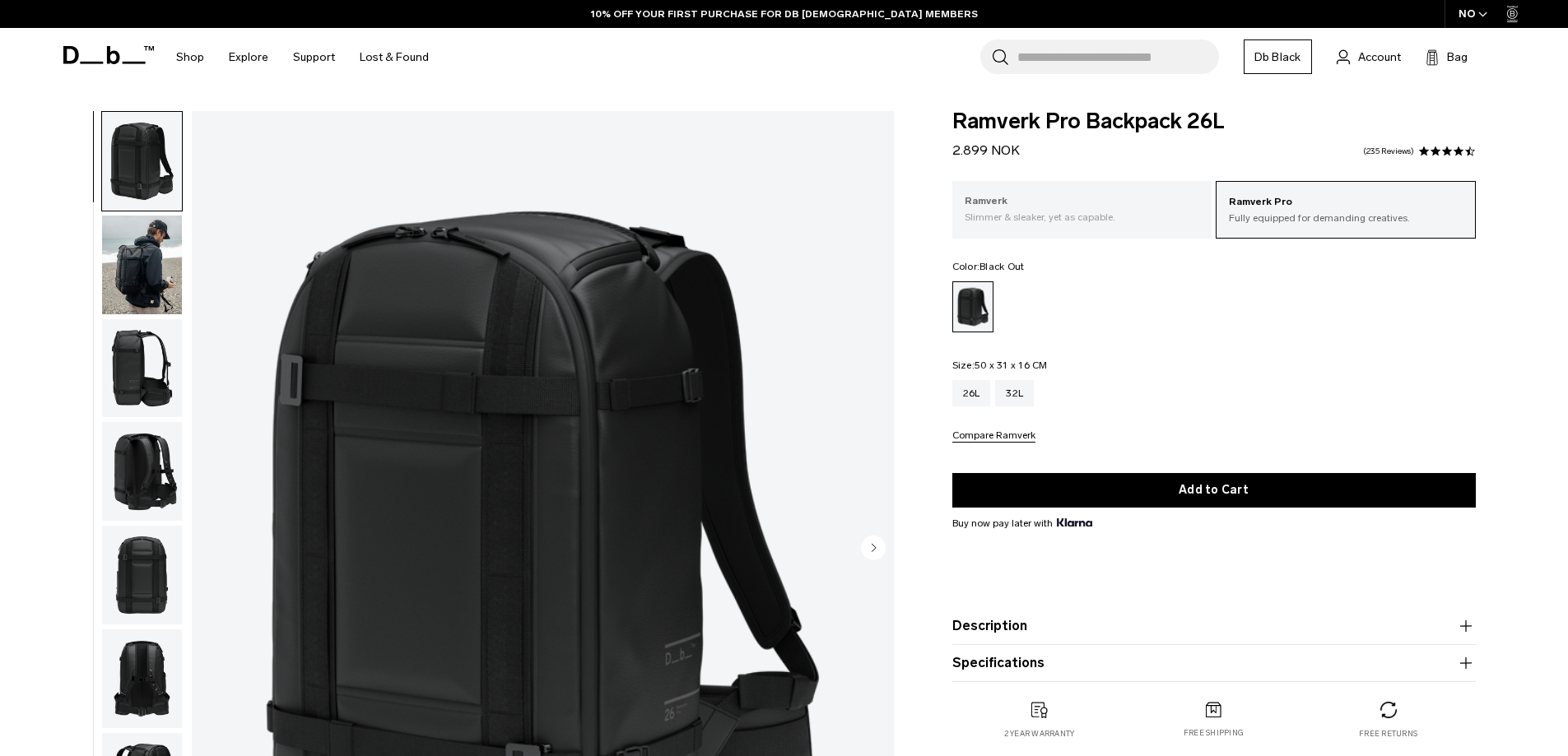
click at [1143, 219] on p "Slimmer & sleaker, yet as capable." at bounding box center [1082, 217] width 236 height 15
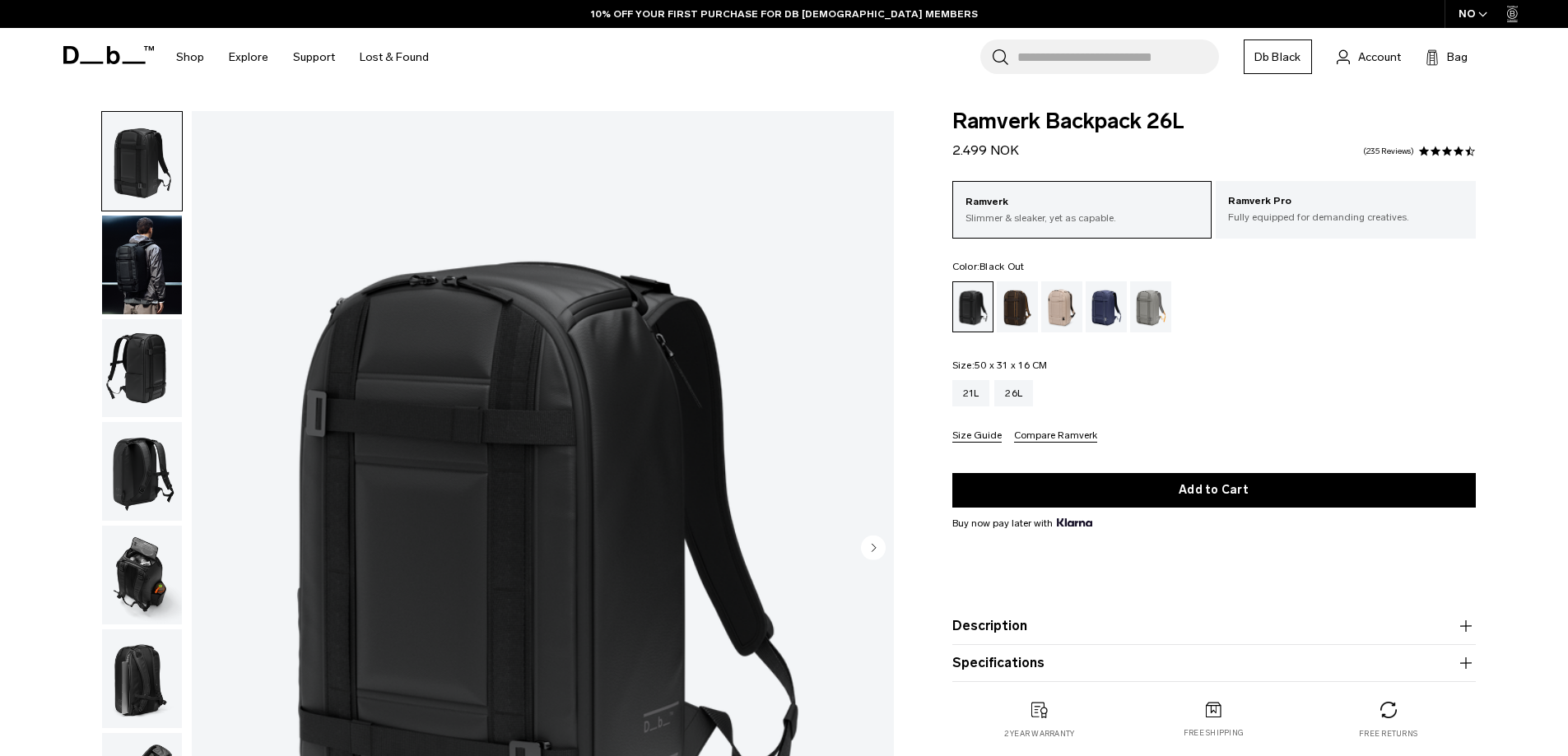
click at [1018, 318] on div "Espresso" at bounding box center [1018, 308] width 42 height 51
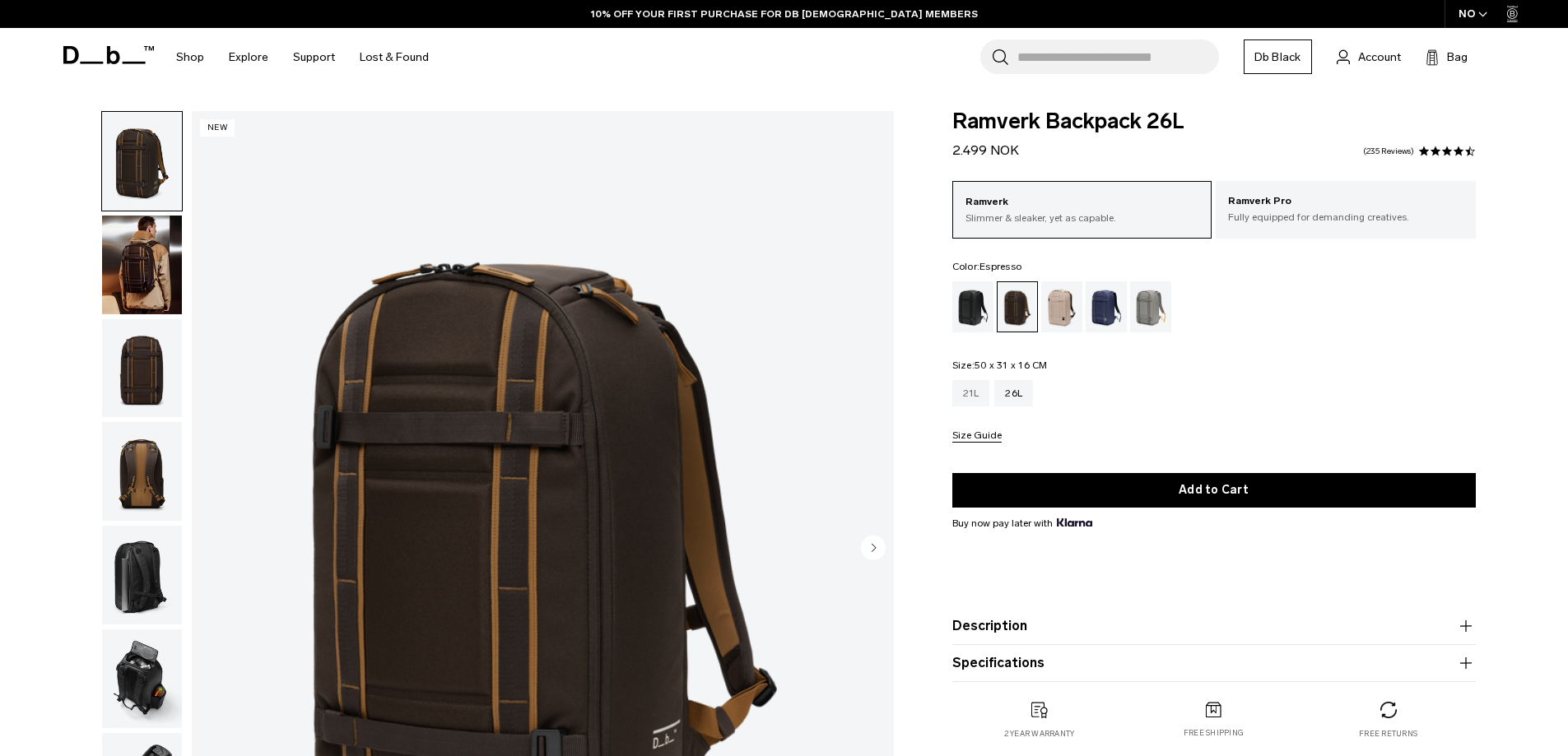
click at [968, 401] on div "21L" at bounding box center [971, 394] width 38 height 27
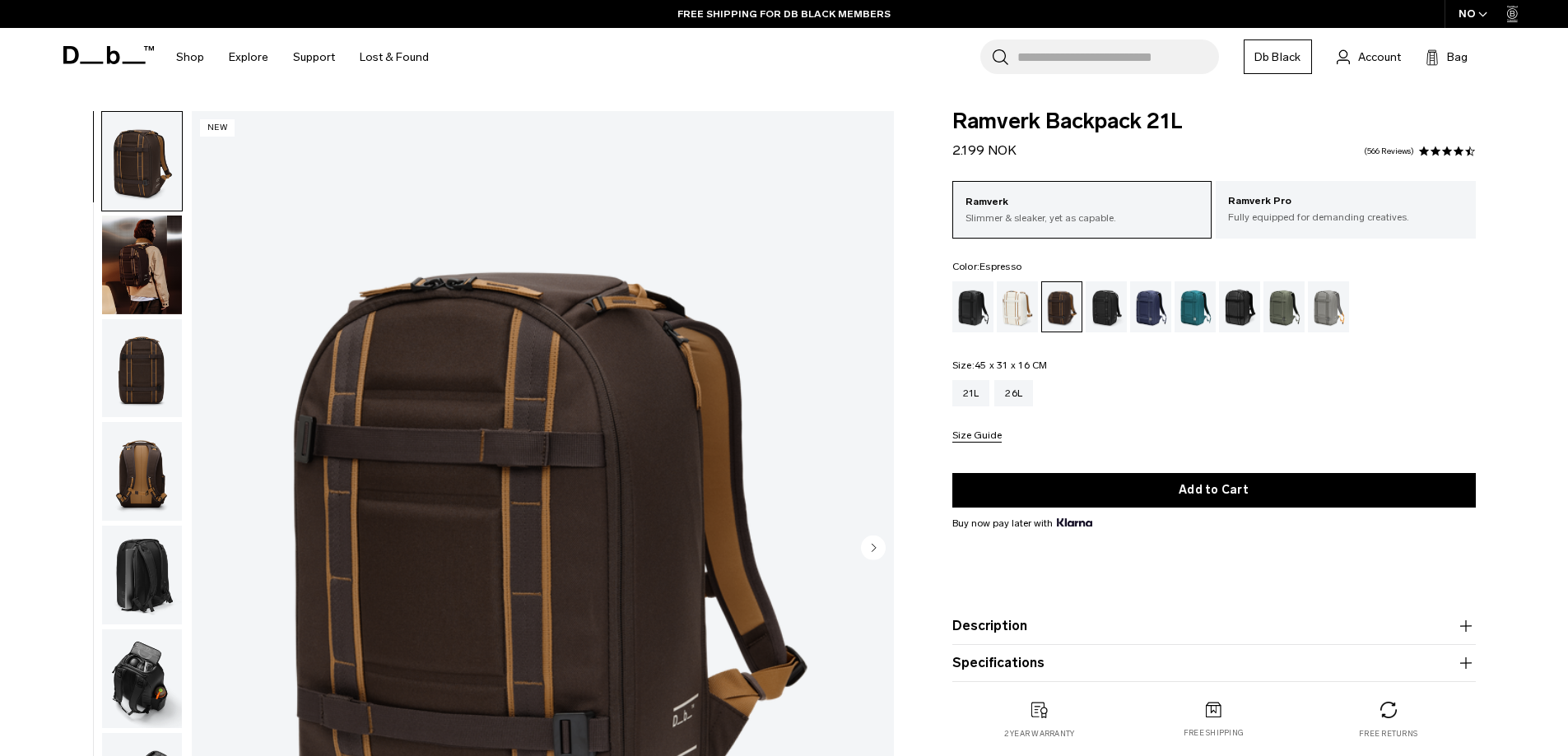
click at [137, 267] on img "button" at bounding box center [142, 264] width 80 height 98
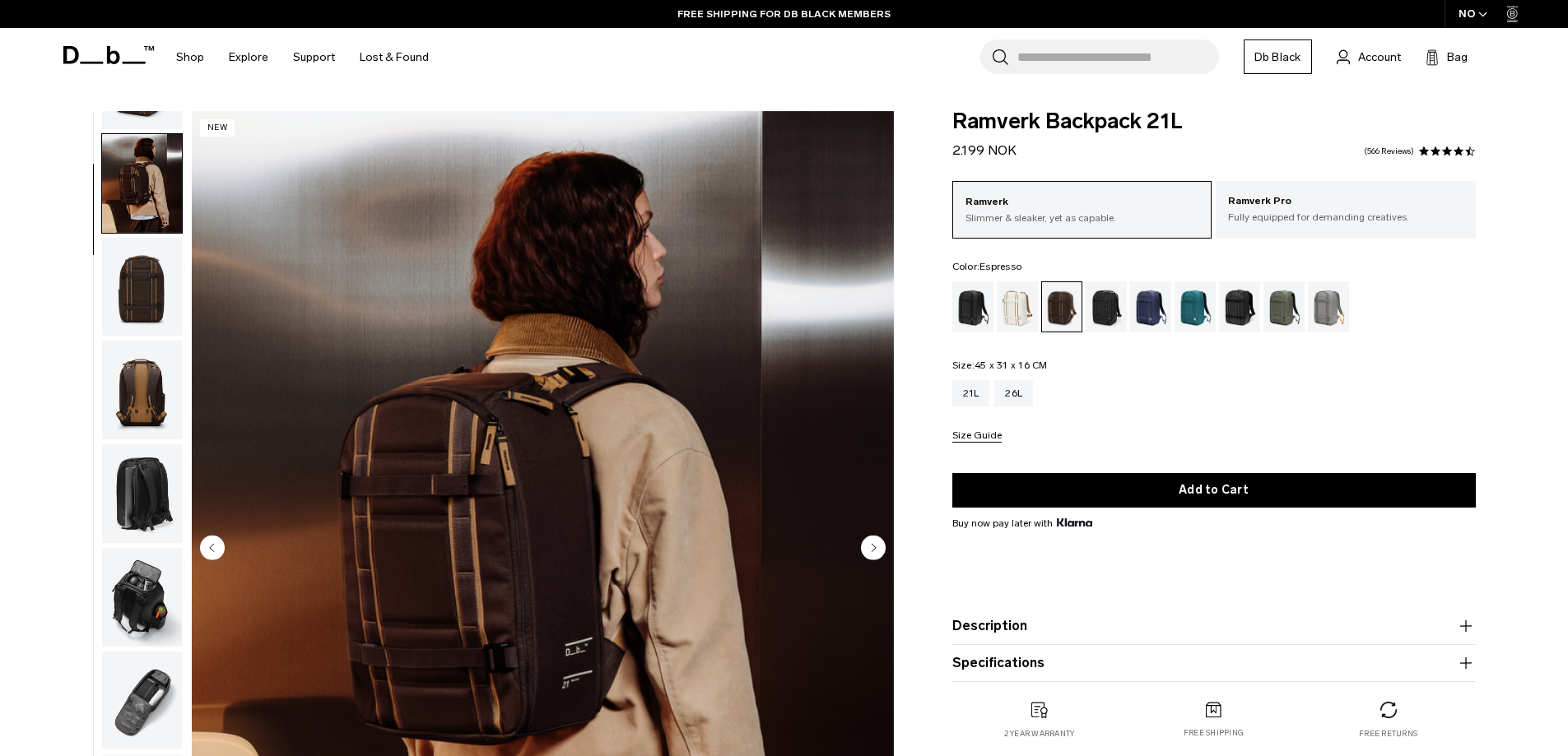
scroll to position [104, 0]
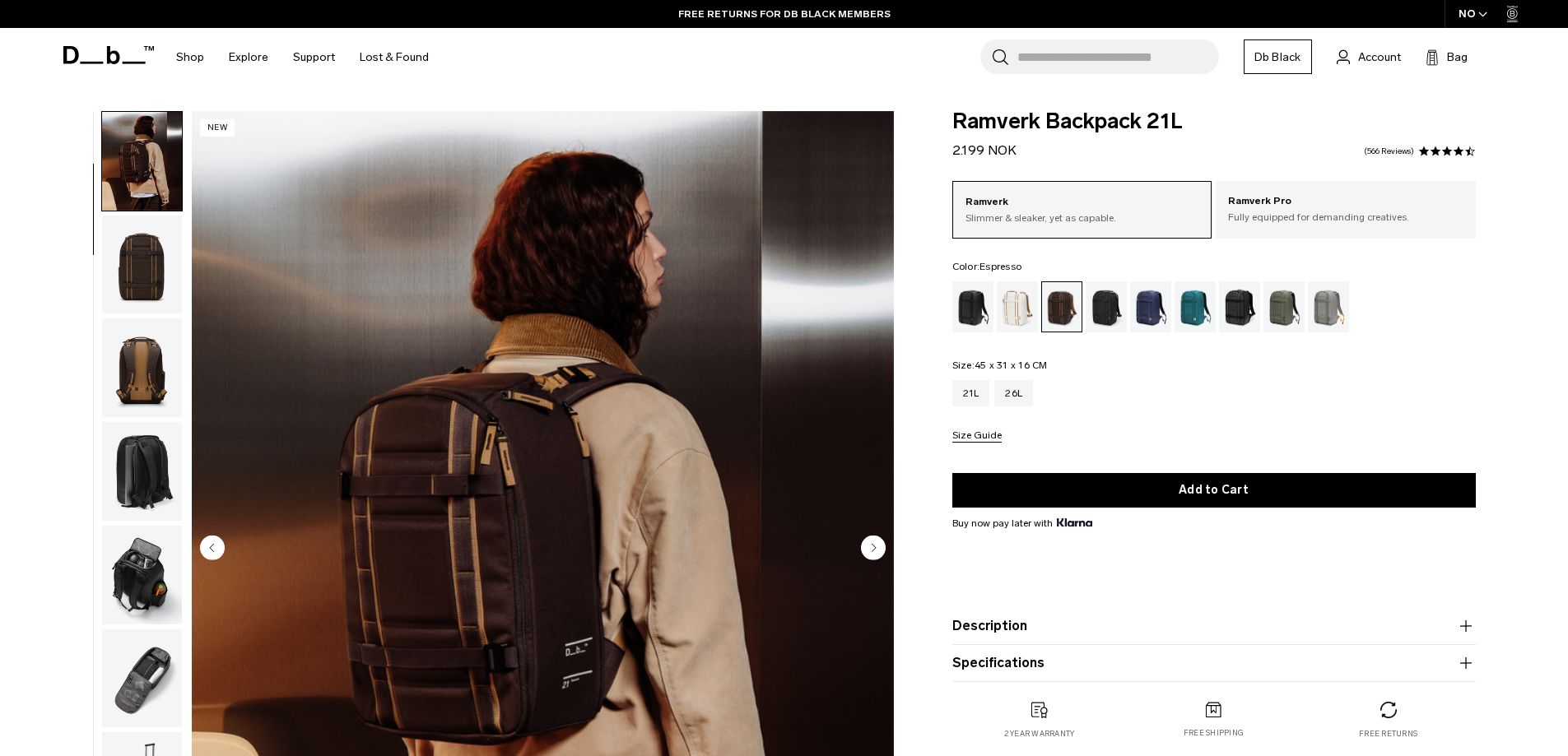
click at [138, 271] on img "button" at bounding box center [142, 264] width 80 height 98
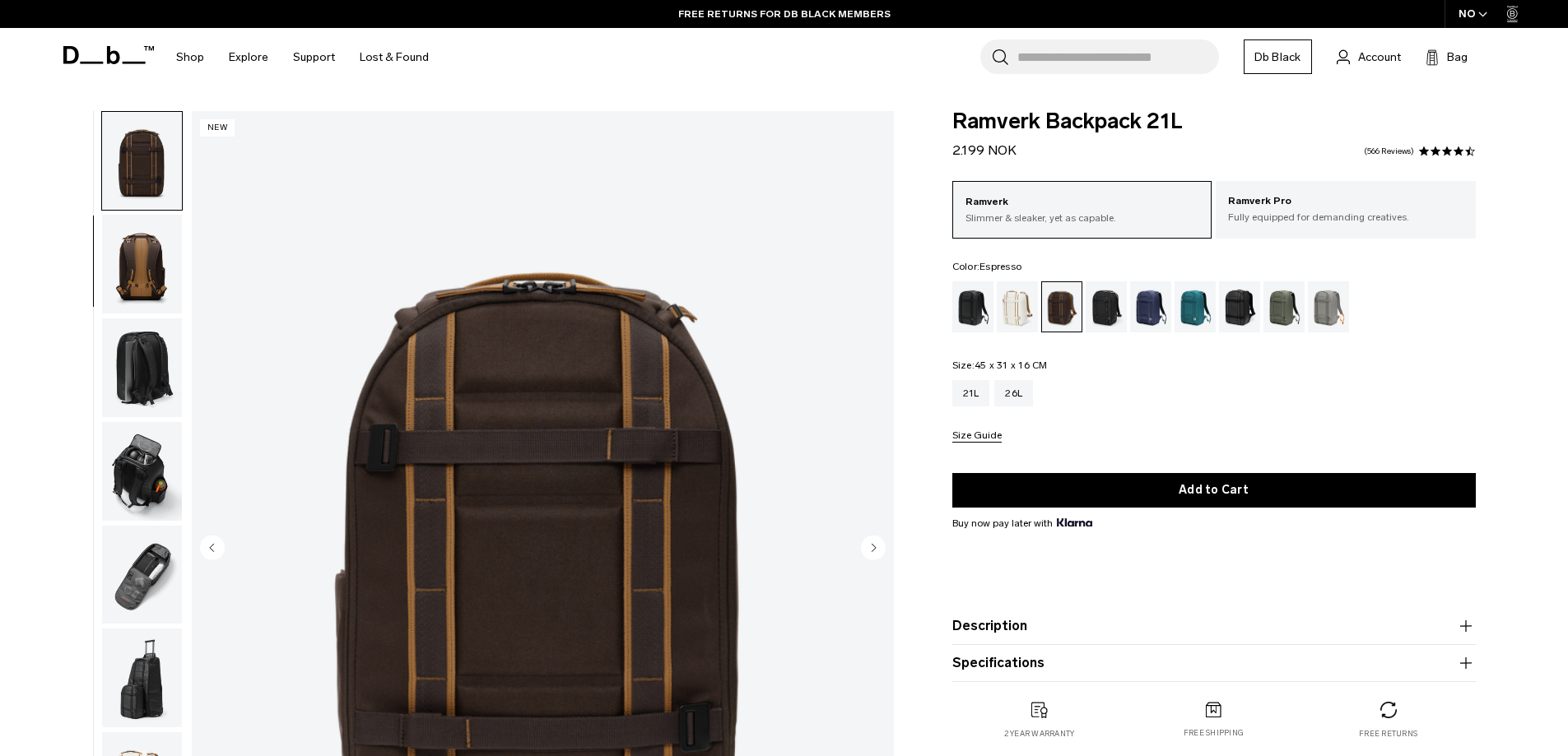
click at [134, 275] on img "button" at bounding box center [142, 263] width 80 height 98
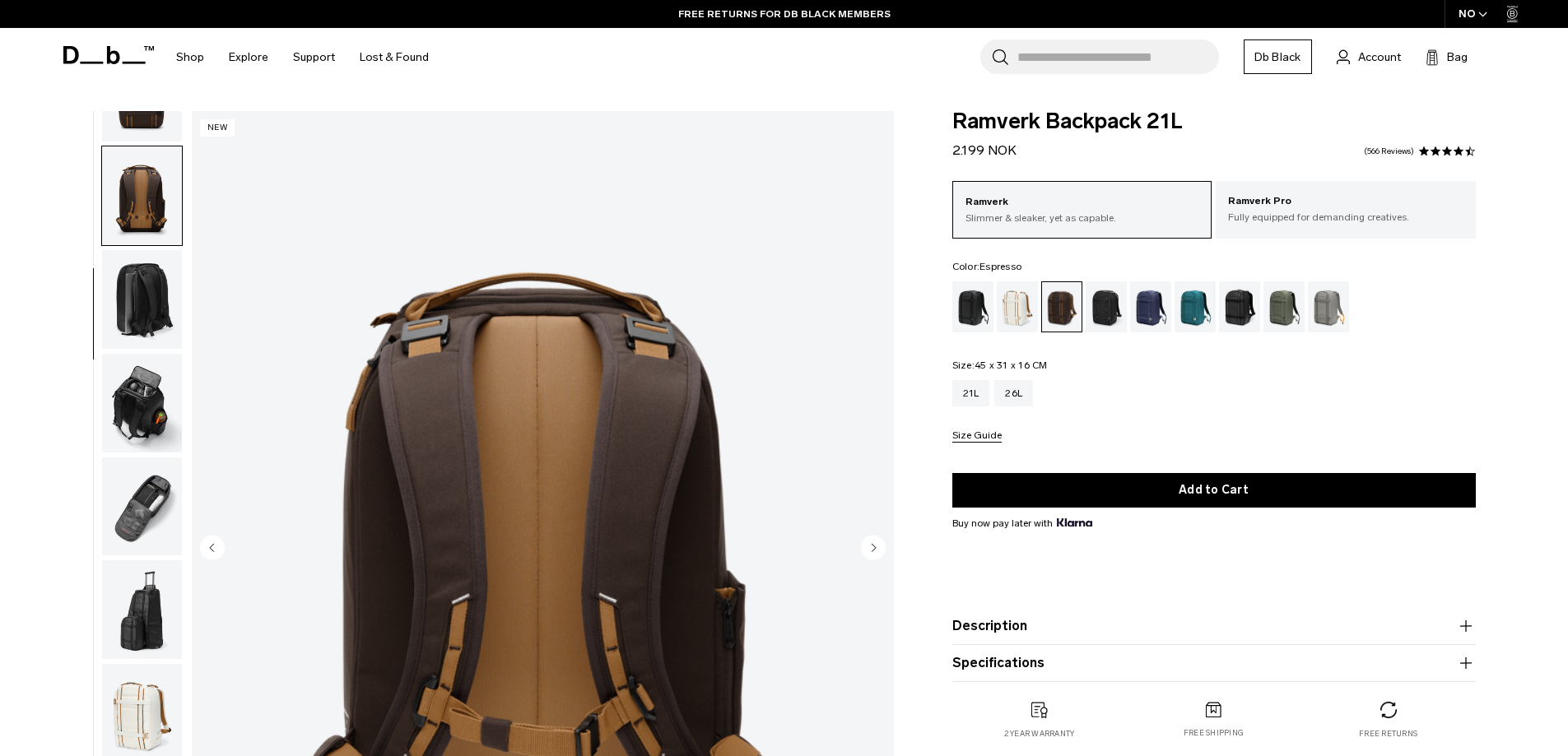
scroll to position [310, 0]
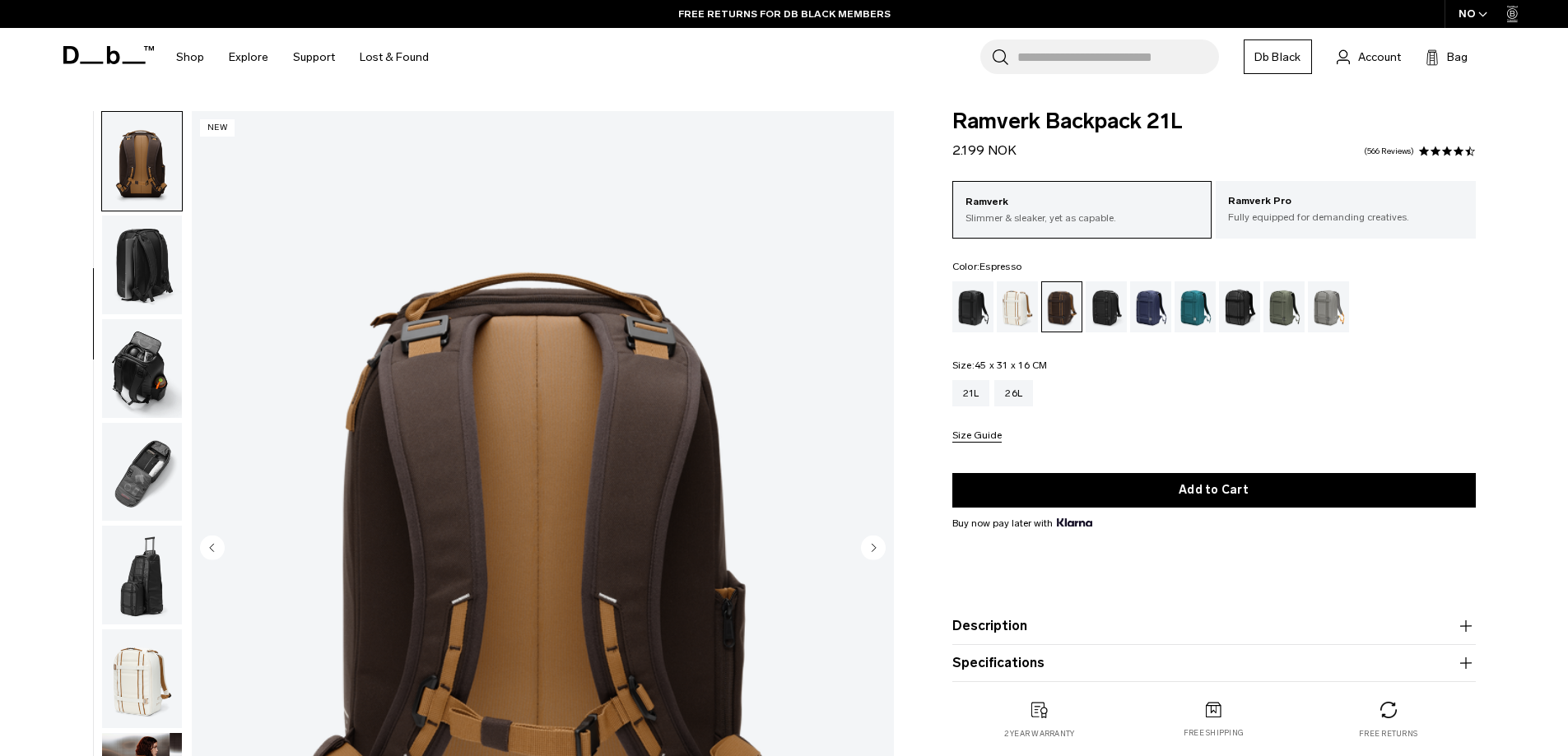
click at [126, 277] on img "button" at bounding box center [142, 264] width 80 height 98
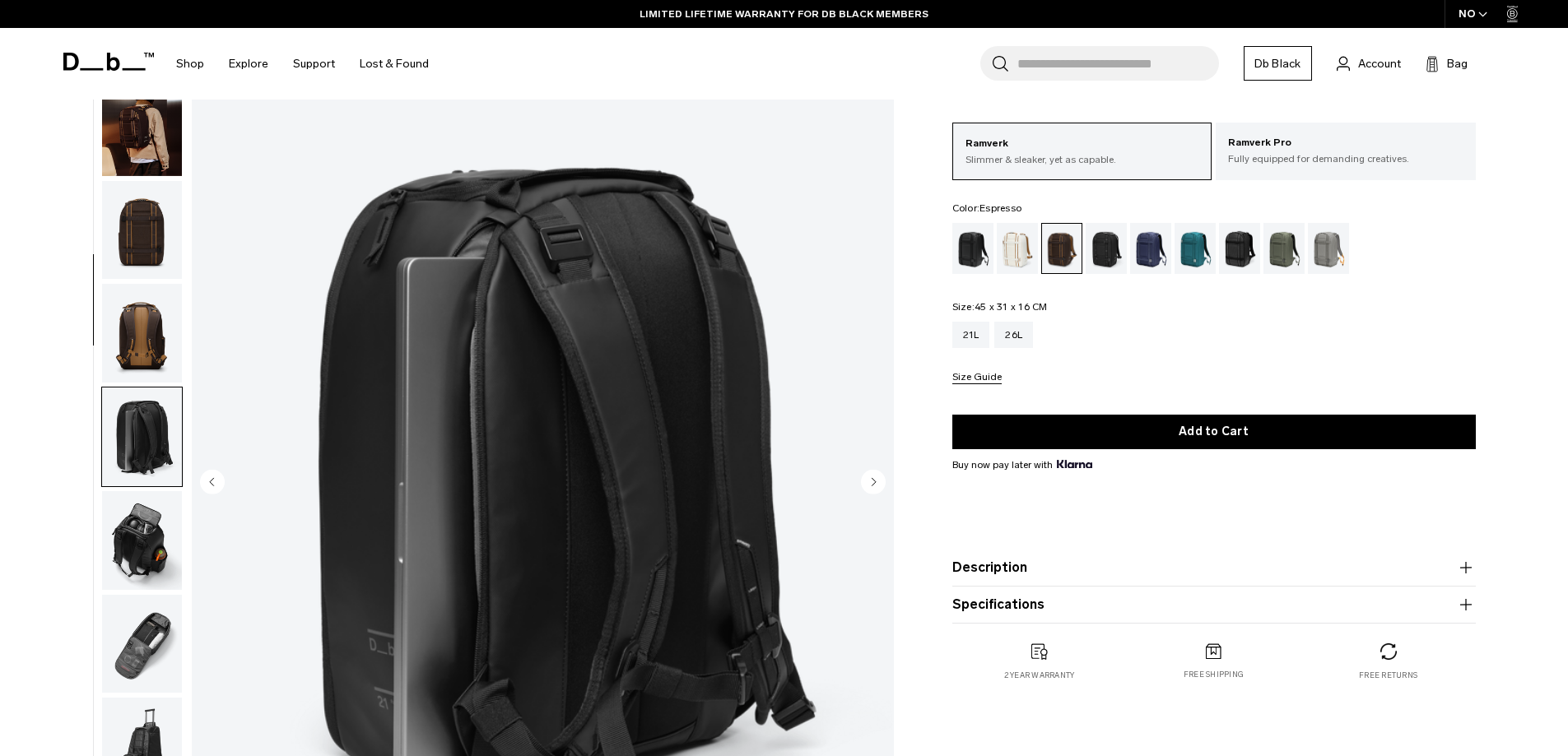
scroll to position [0, 0]
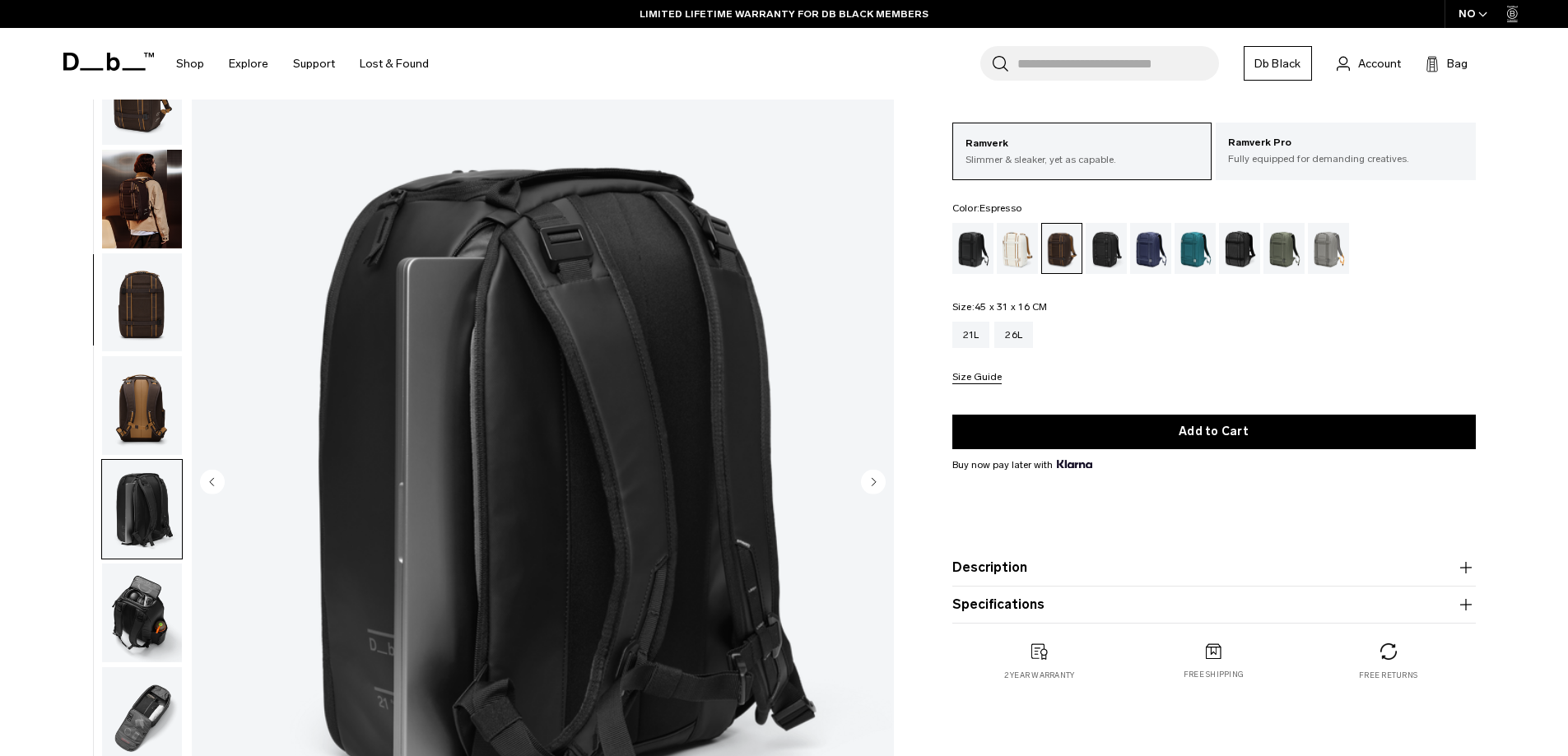
click at [140, 297] on img "button" at bounding box center [142, 302] width 80 height 98
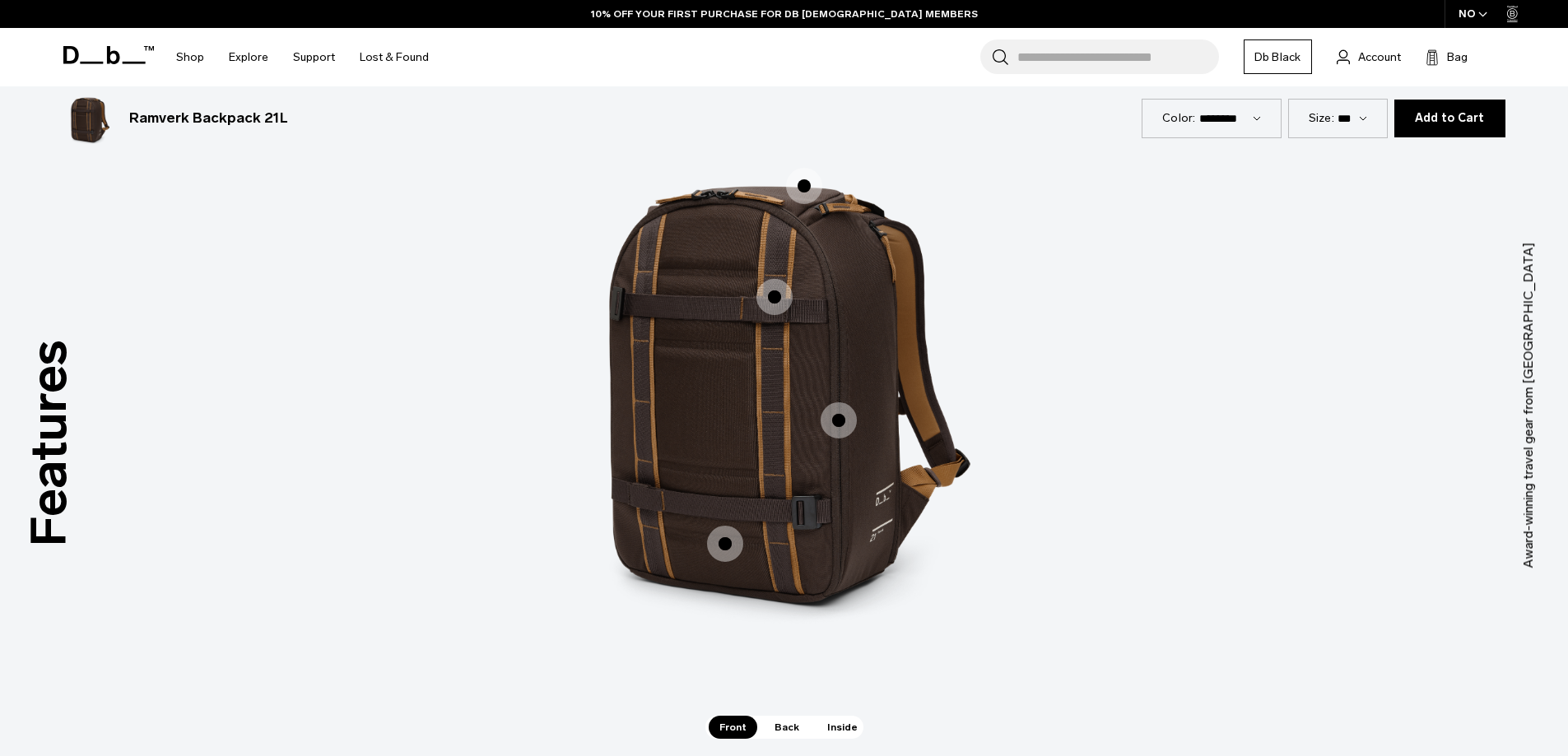
scroll to position [2264, 0]
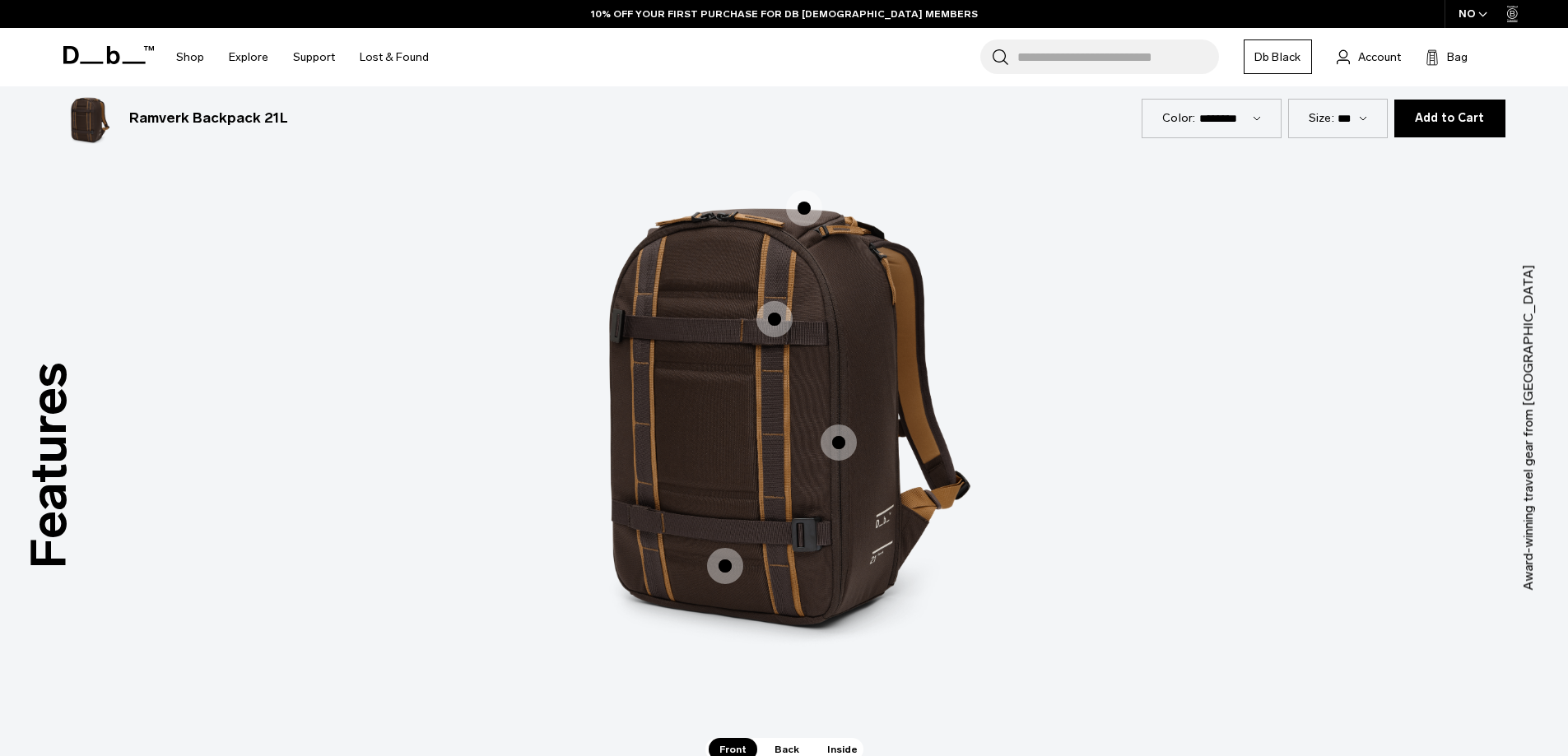
click at [722, 572] on span "1 / 3" at bounding box center [725, 566] width 36 height 36
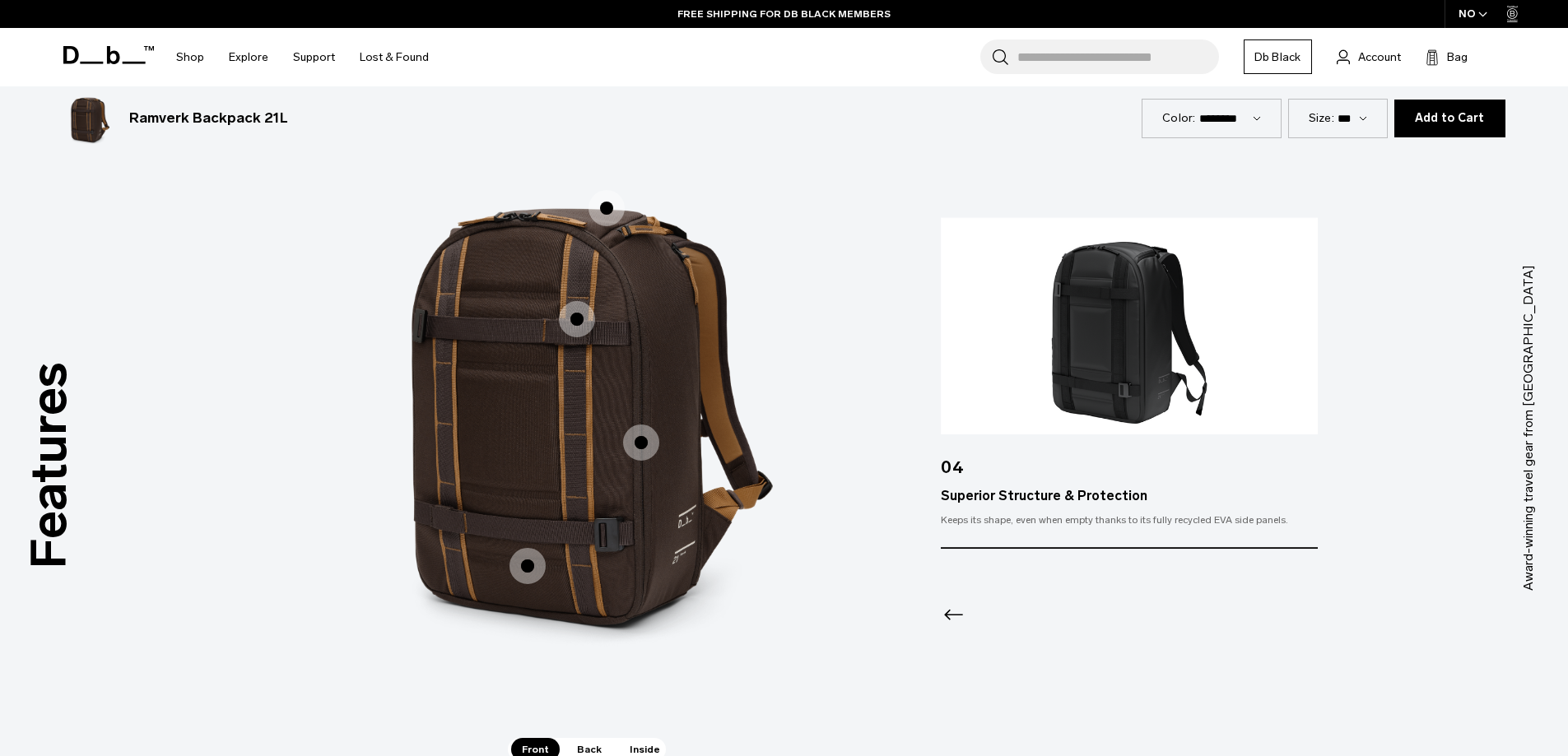
click at [652, 444] on span "1 / 3" at bounding box center [641, 442] width 36 height 36
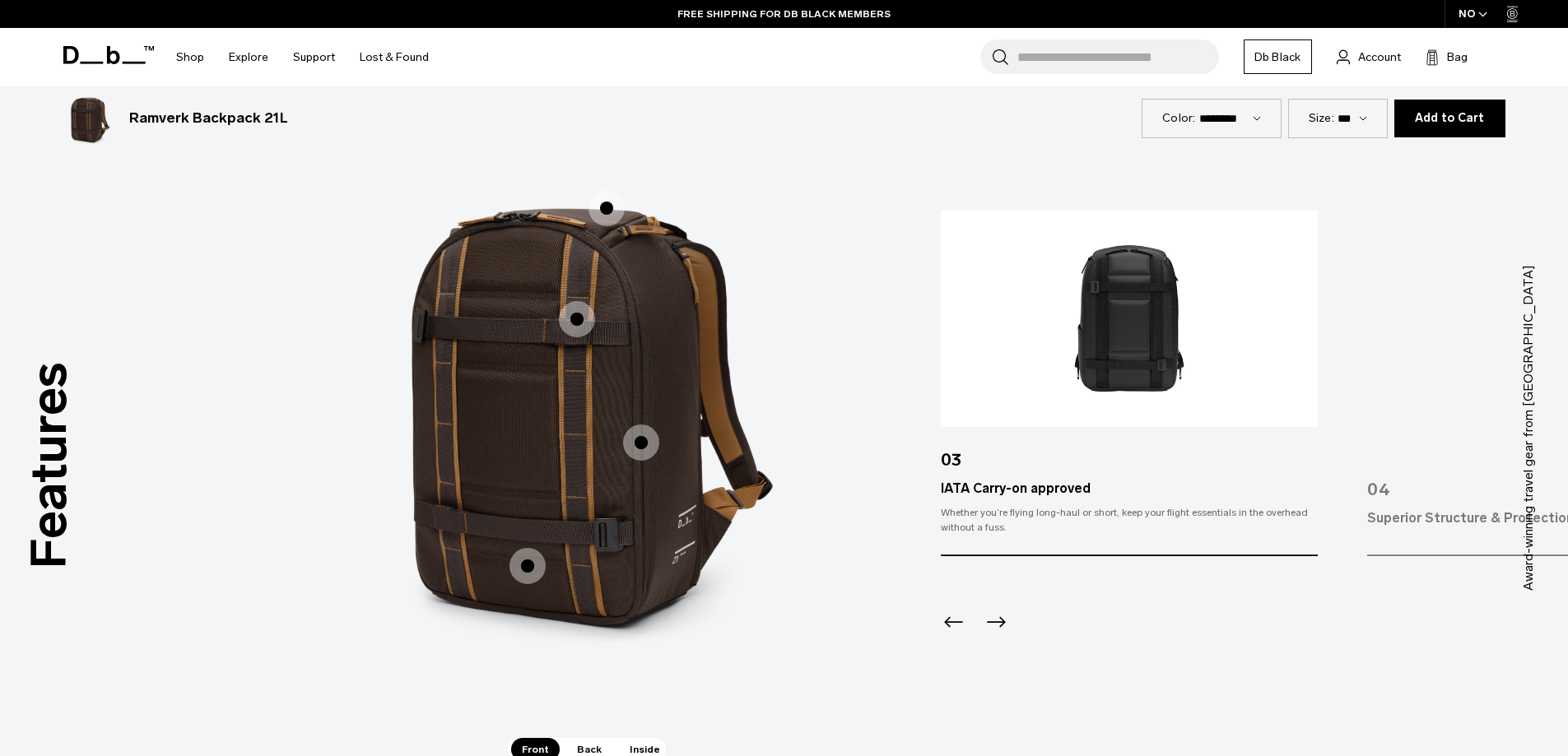
click at [574, 323] on span "1 / 3" at bounding box center [577, 319] width 36 height 36
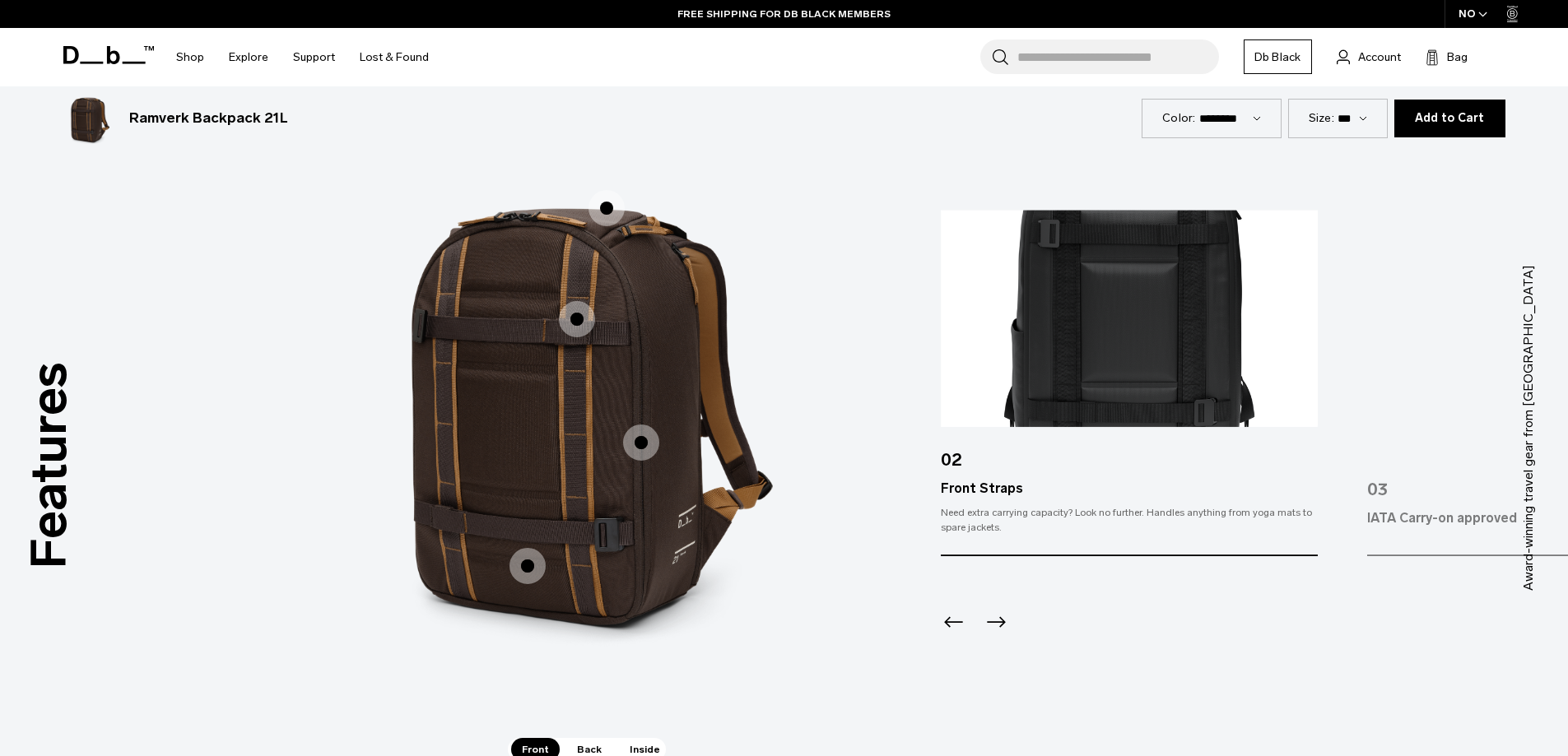
click at [652, 450] on span "1 / 3" at bounding box center [641, 442] width 36 height 36
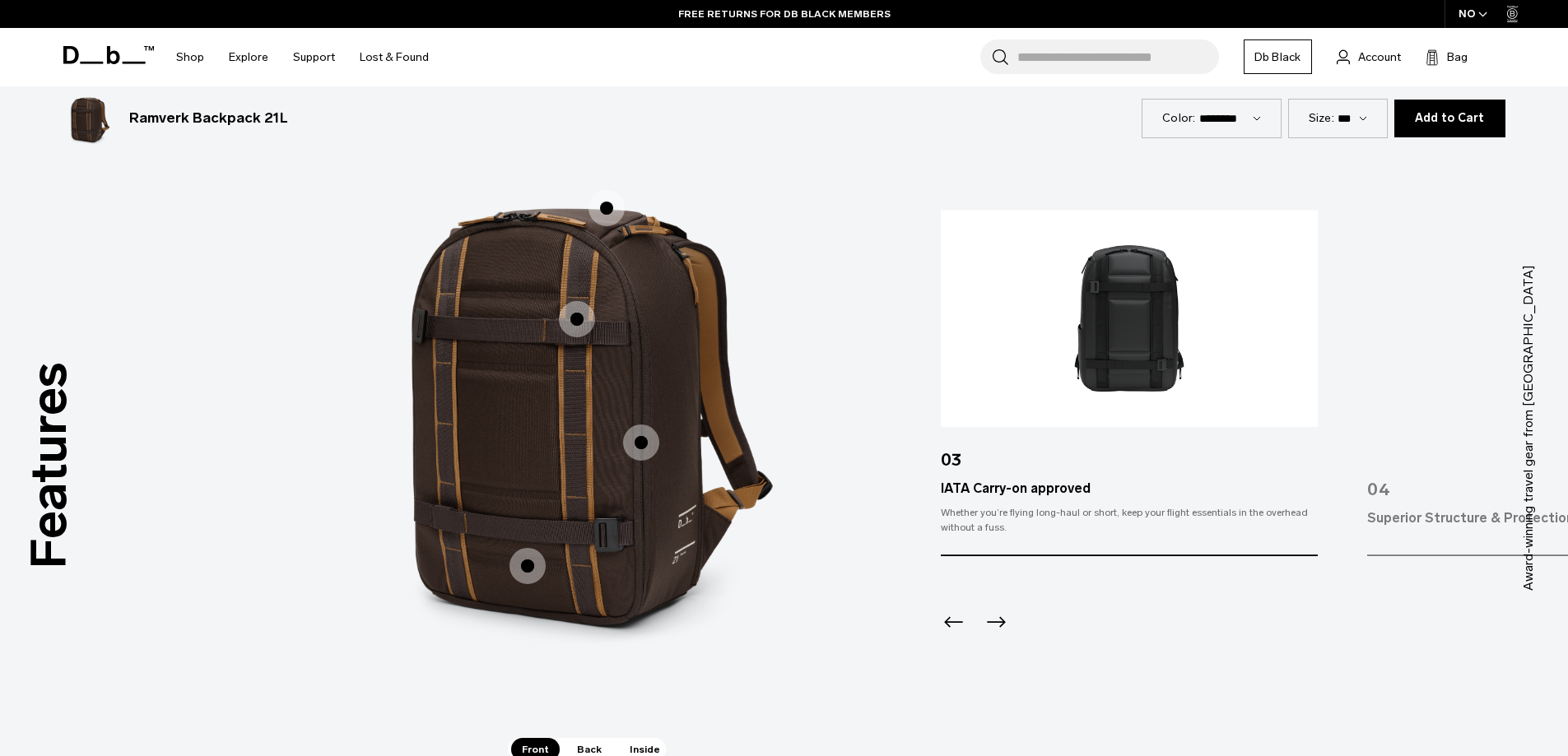
click at [580, 324] on span "1 / 3" at bounding box center [577, 319] width 36 height 36
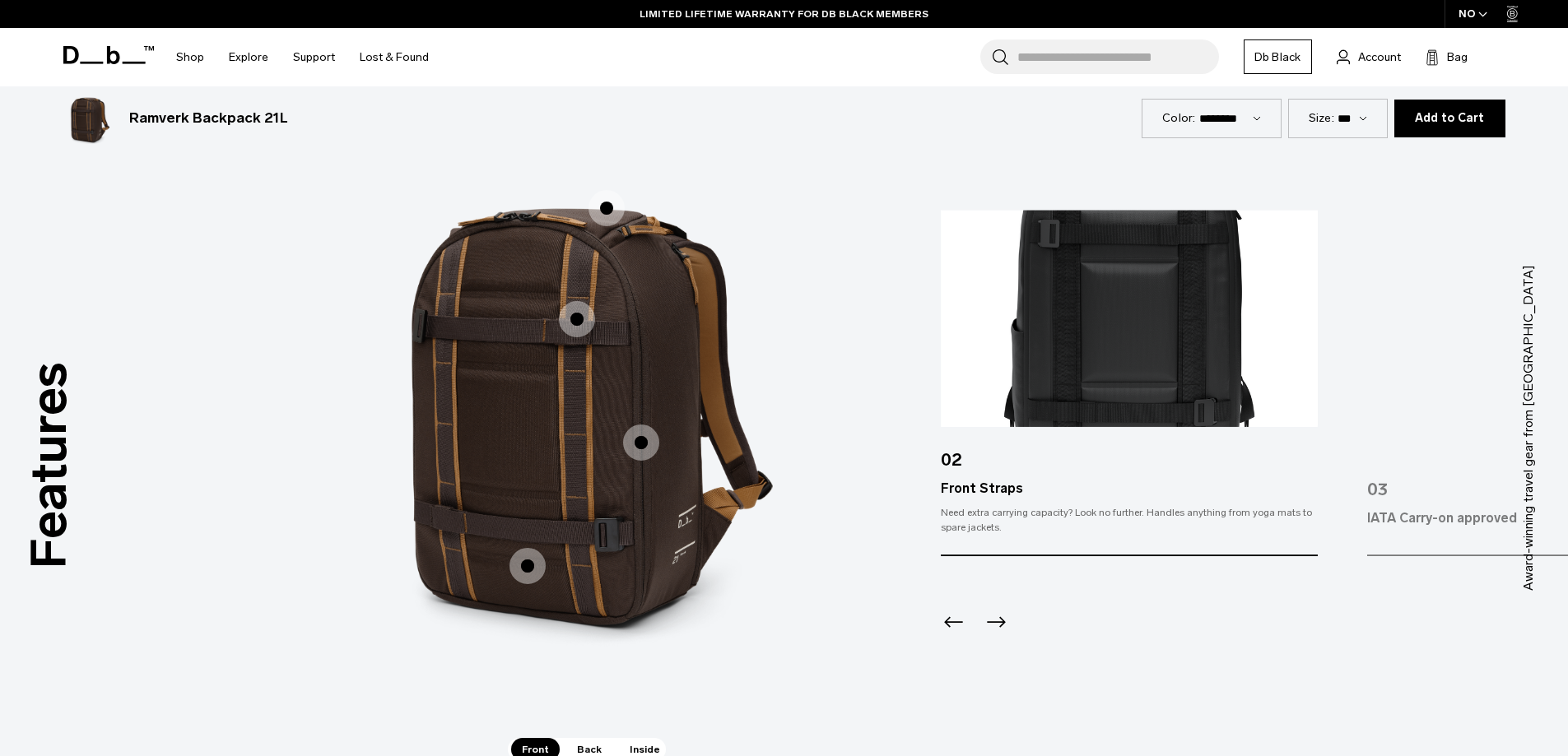
click at [602, 225] on span "1 / 3" at bounding box center [606, 208] width 36 height 36
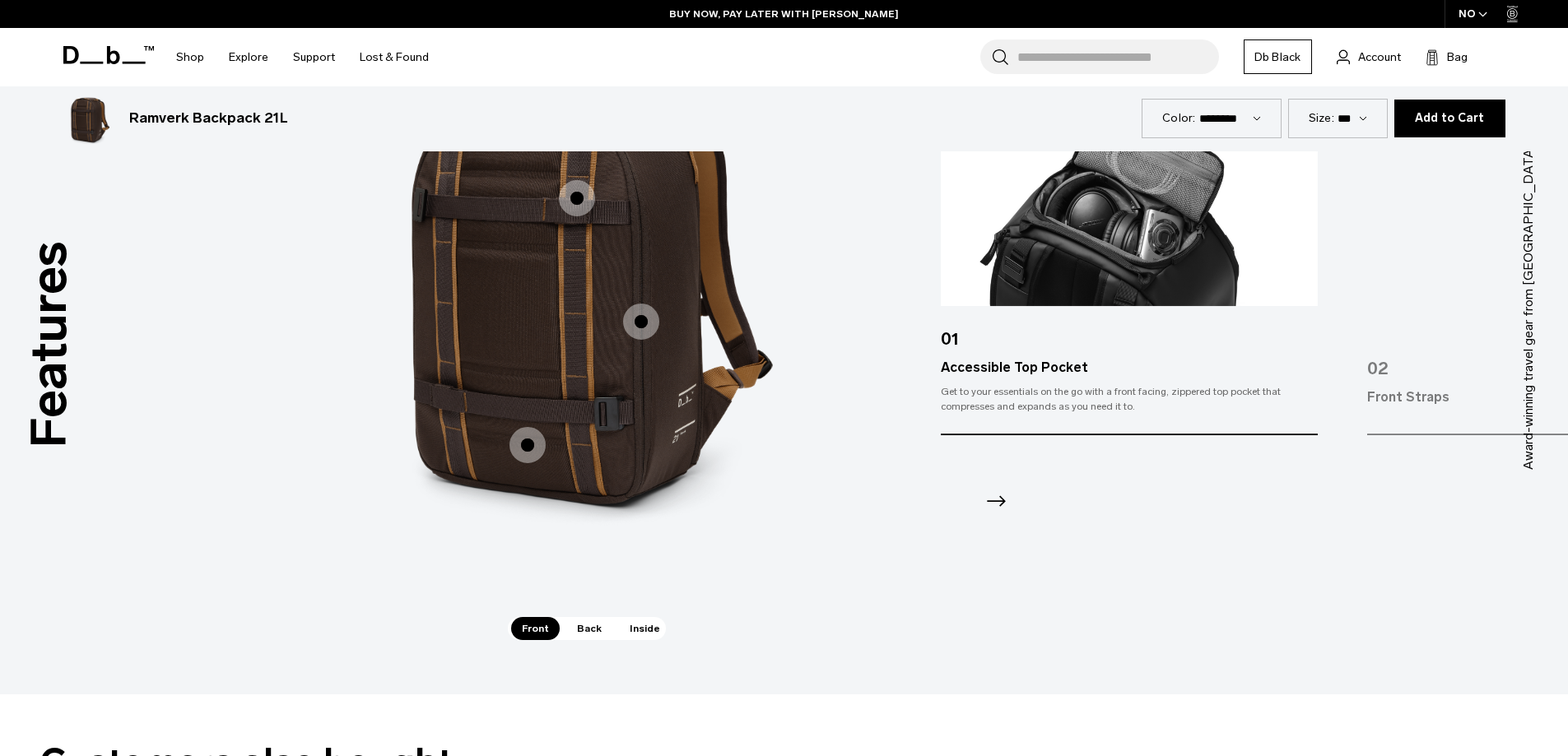
scroll to position [2383, 0]
click at [584, 629] on span "Back" at bounding box center [589, 629] width 46 height 23
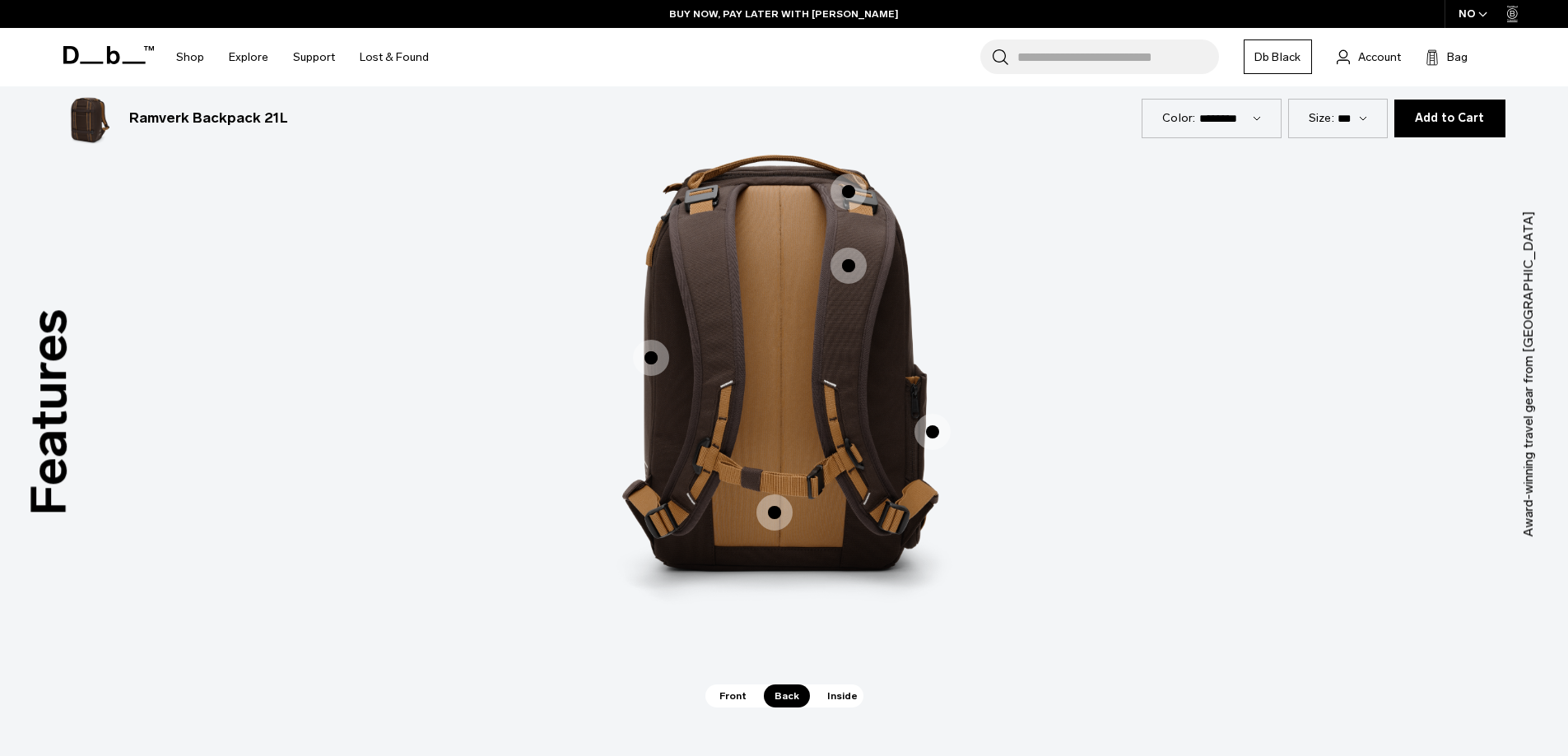
scroll to position [2316, 0]
click at [781, 511] on span "2 / 3" at bounding box center [774, 513] width 36 height 36
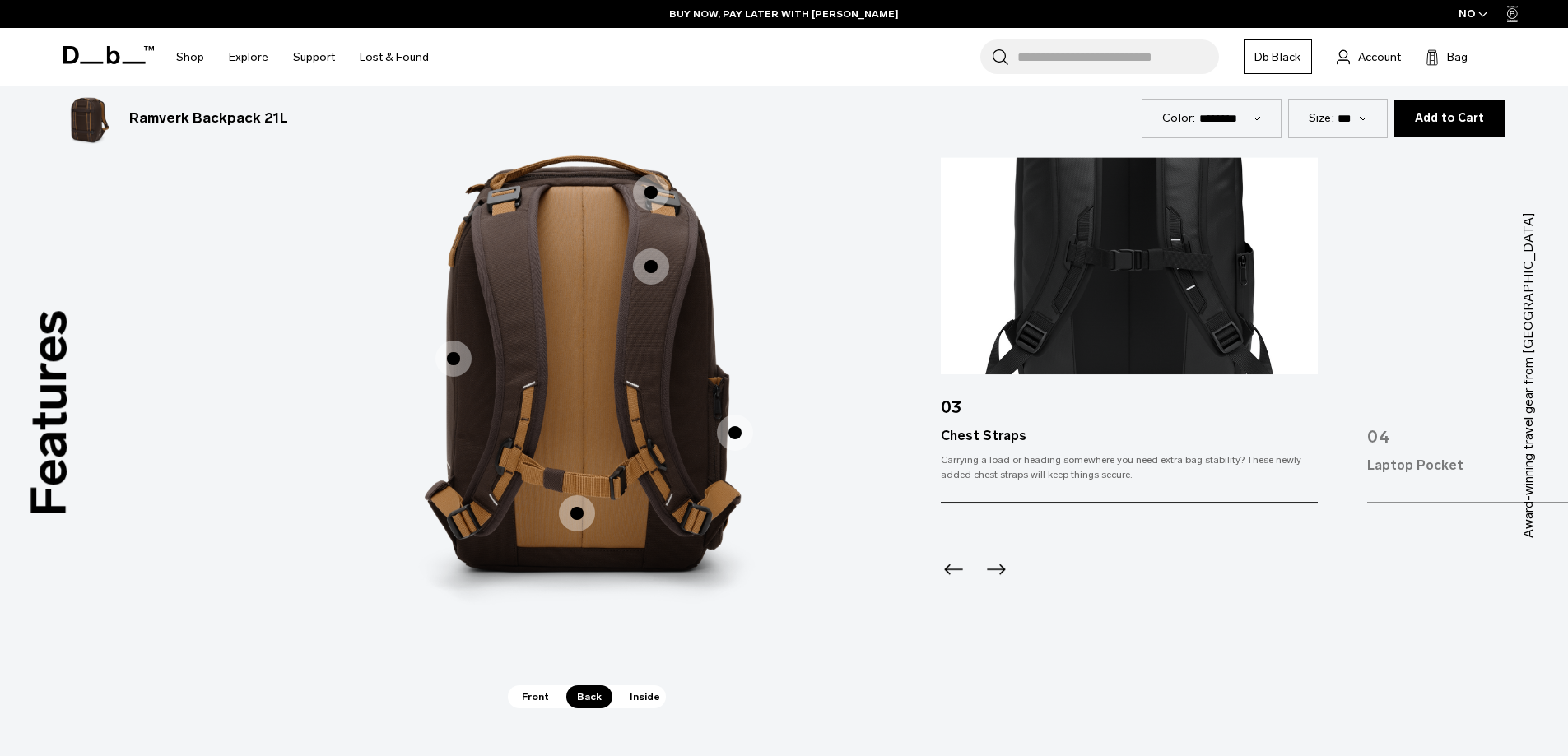
click at [731, 438] on span "2 / 3" at bounding box center [735, 433] width 36 height 36
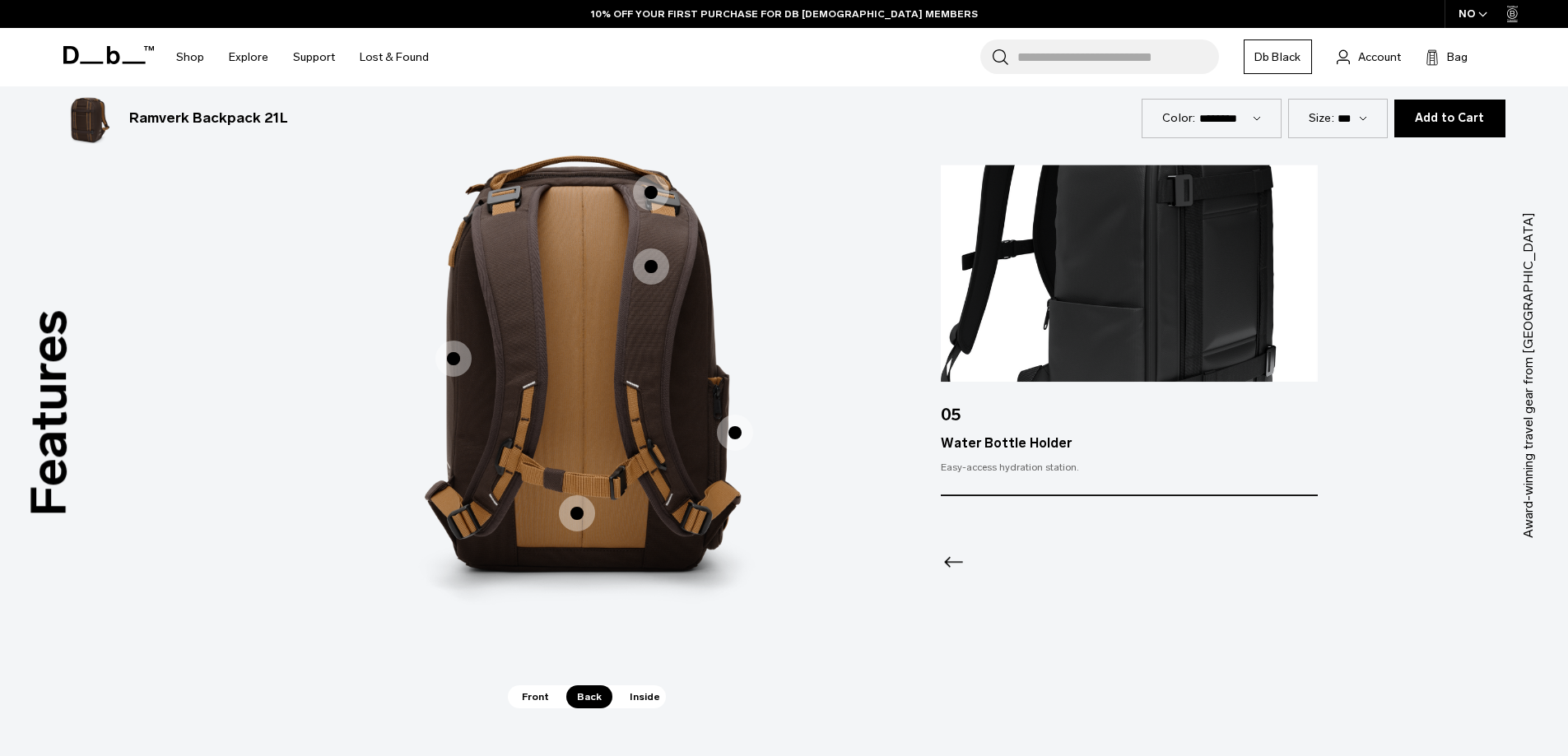
click at [652, 271] on span "2 / 3" at bounding box center [651, 266] width 36 height 36
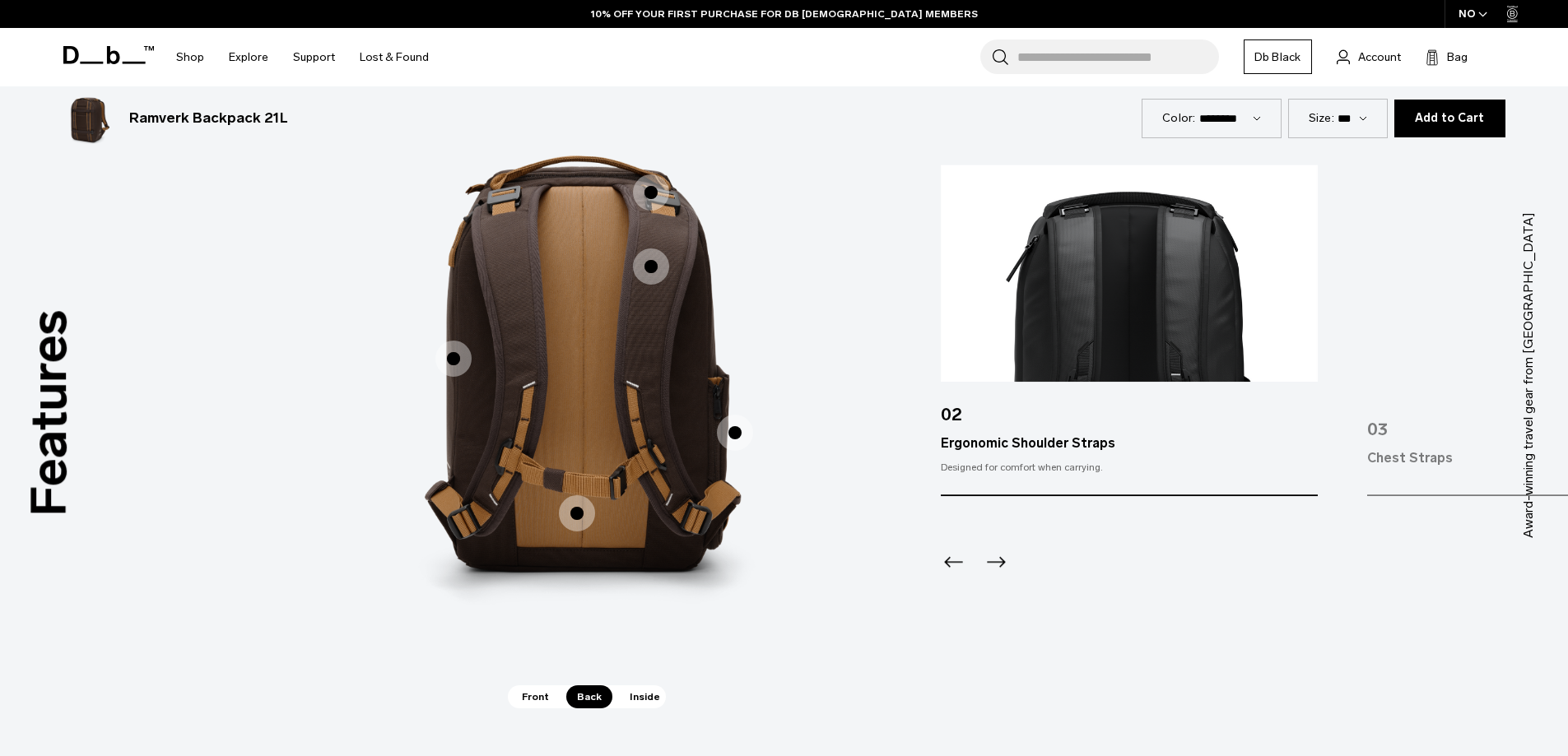
click at [652, 198] on span "2 / 3" at bounding box center [651, 192] width 36 height 36
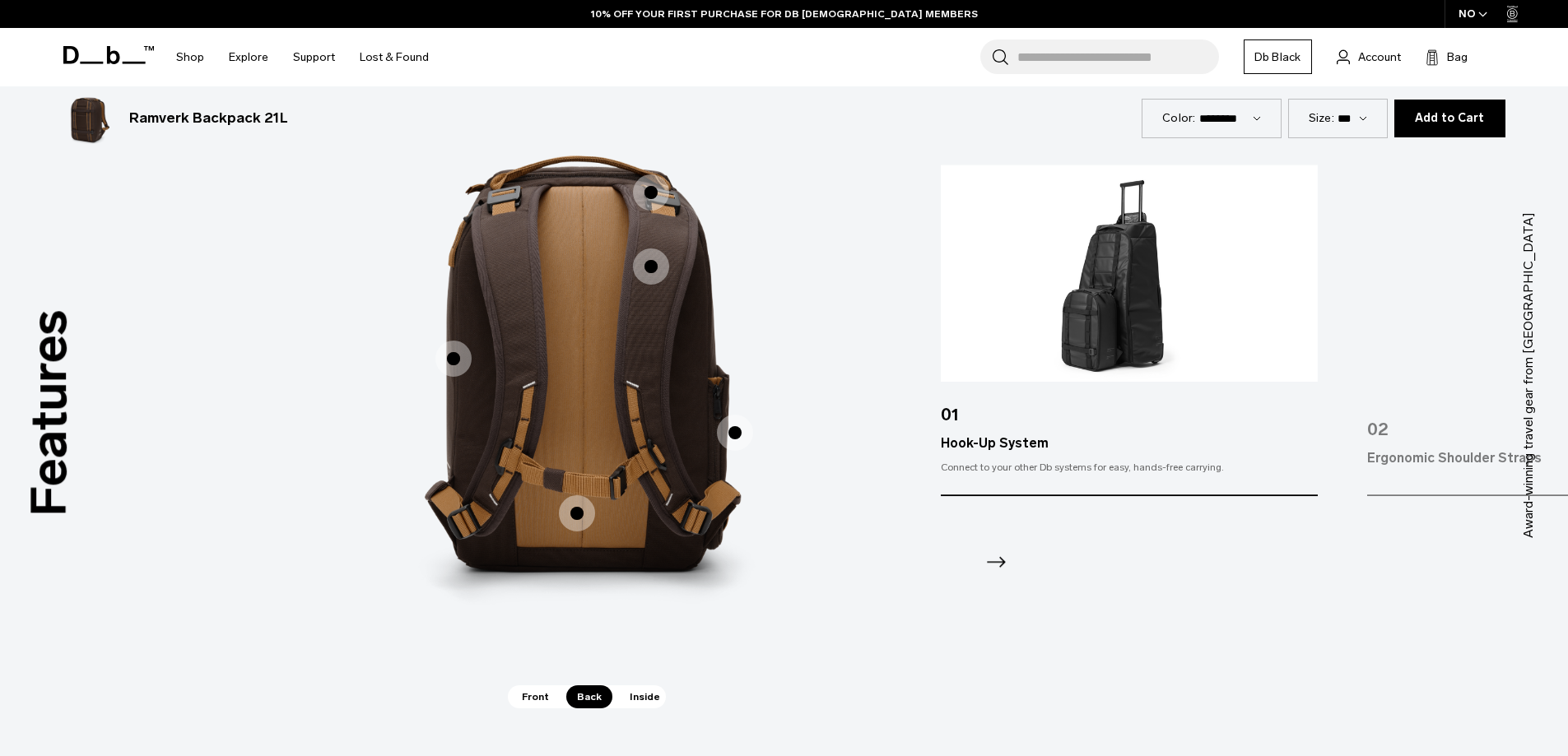
click at [448, 359] on span "2 / 3" at bounding box center [453, 358] width 36 height 36
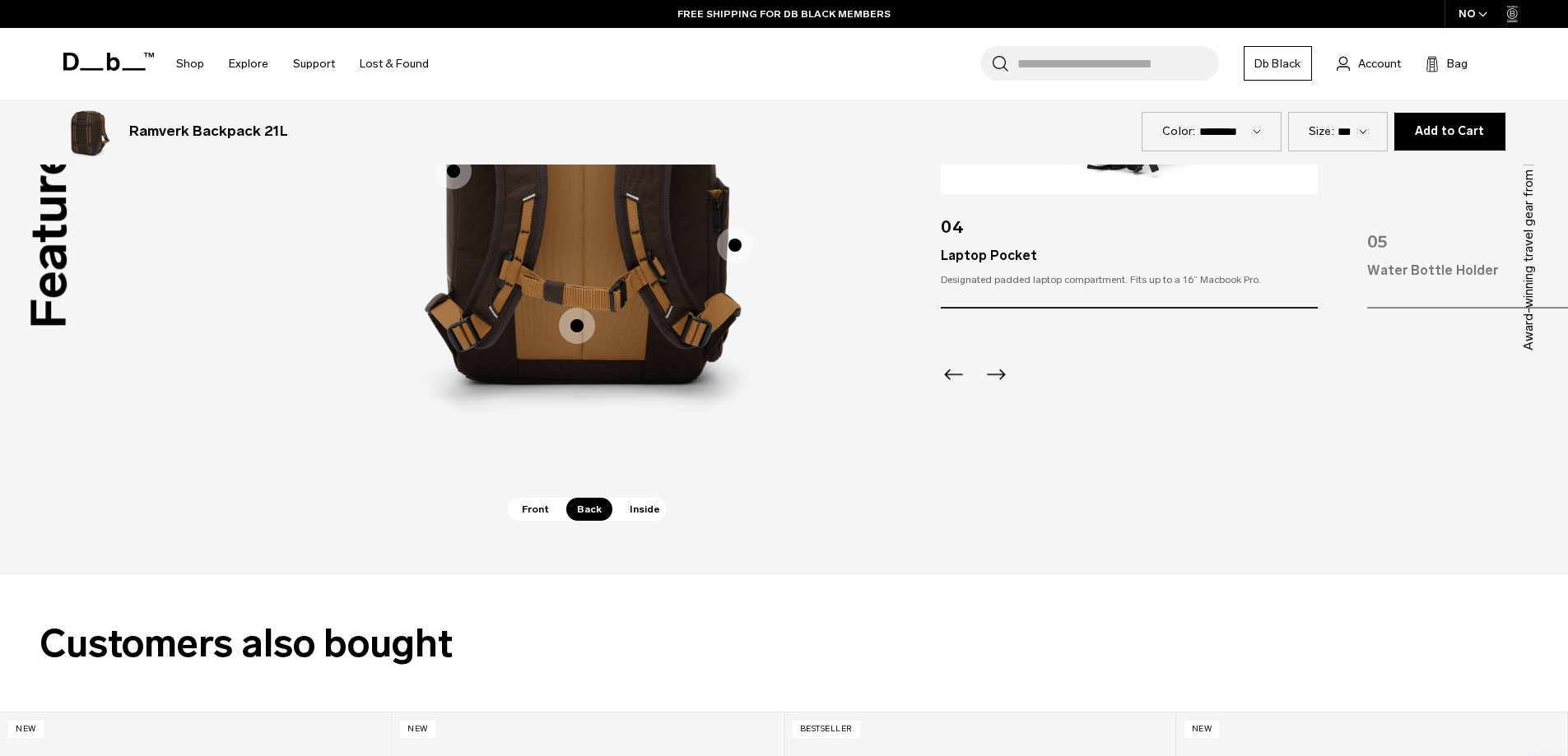
scroll to position [2487, 0]
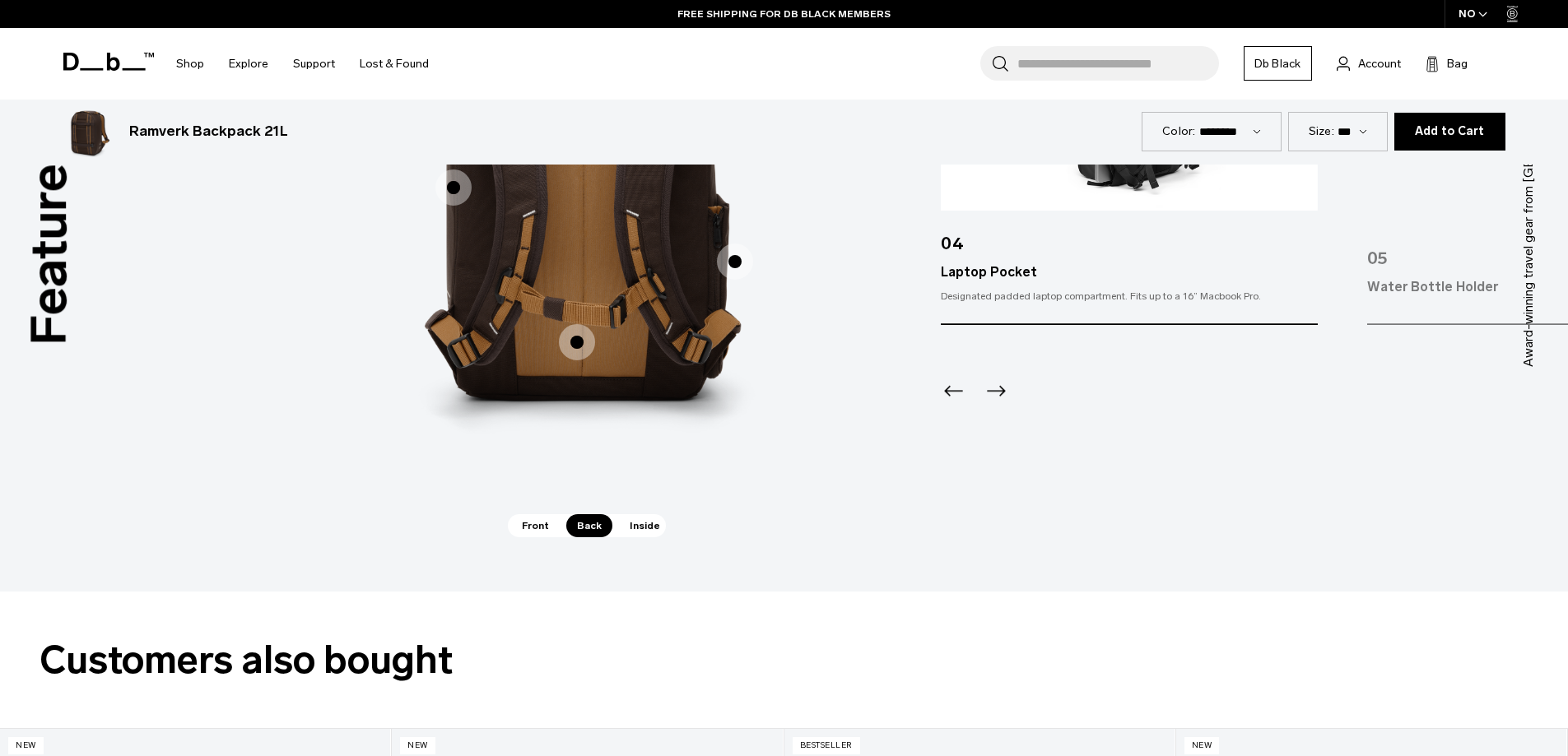
click at [642, 526] on span "Inside" at bounding box center [644, 526] width 52 height 23
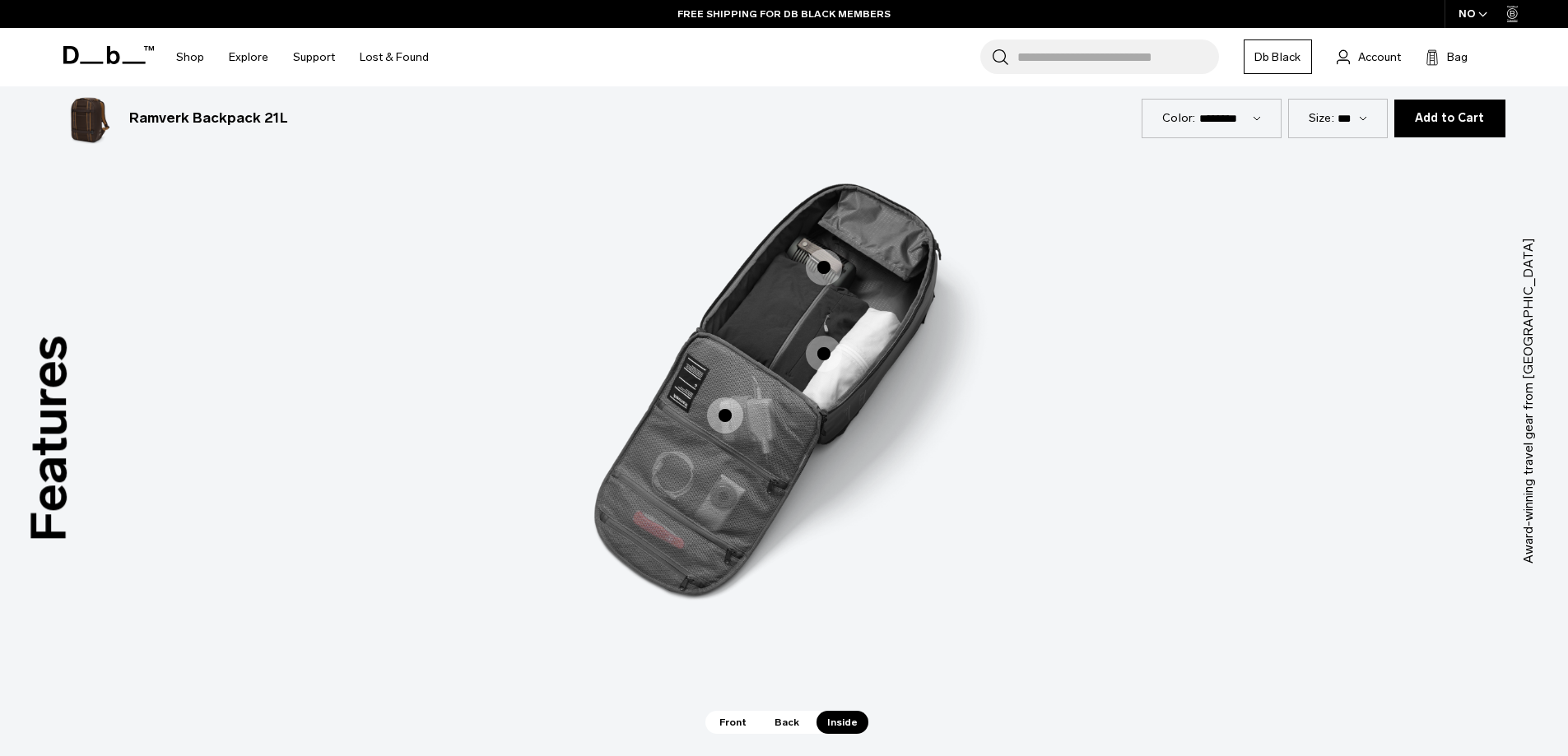
scroll to position [2290, 0]
click at [721, 415] on span "3 / 3" at bounding box center [725, 416] width 36 height 36
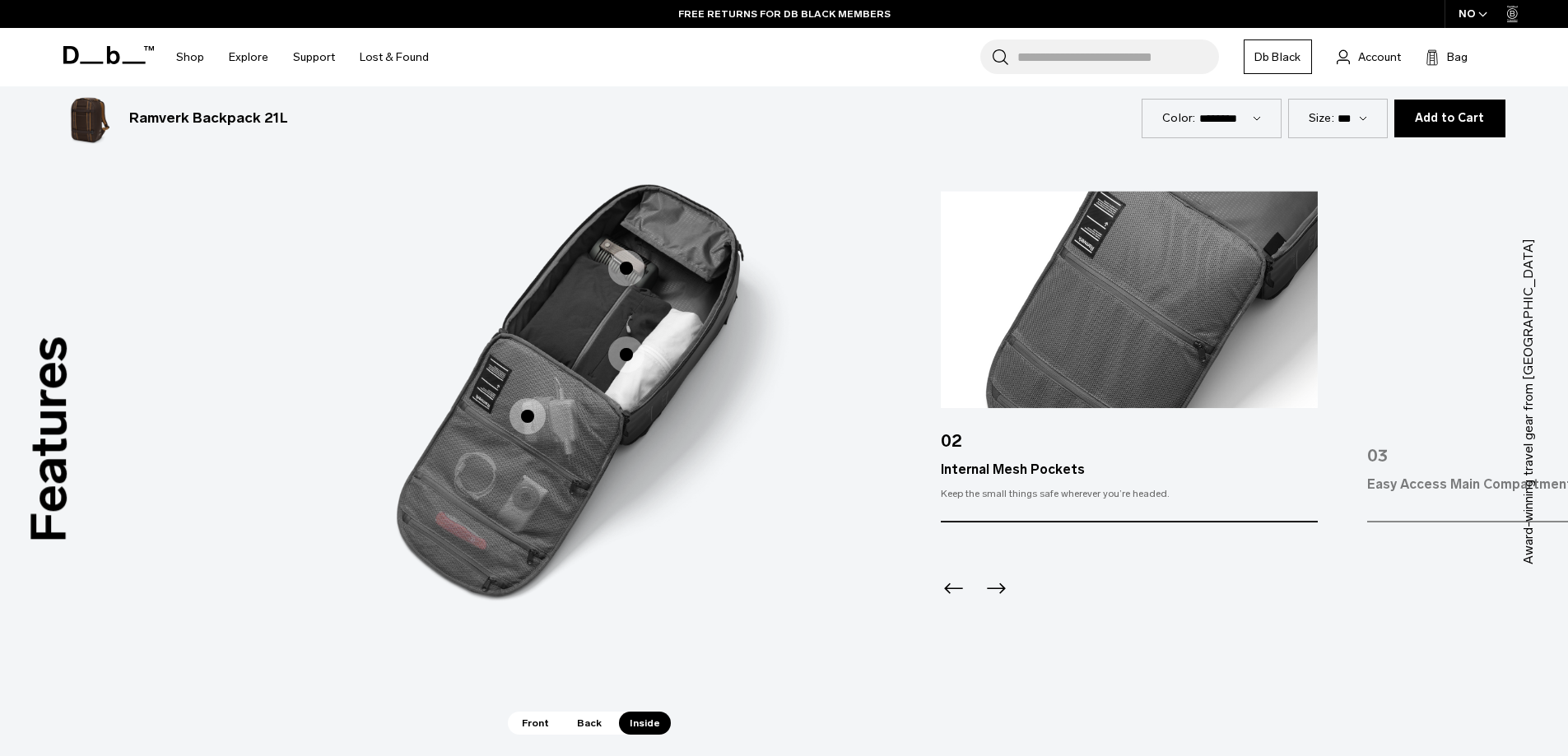
click at [625, 356] on span "3 / 3" at bounding box center [626, 355] width 36 height 36
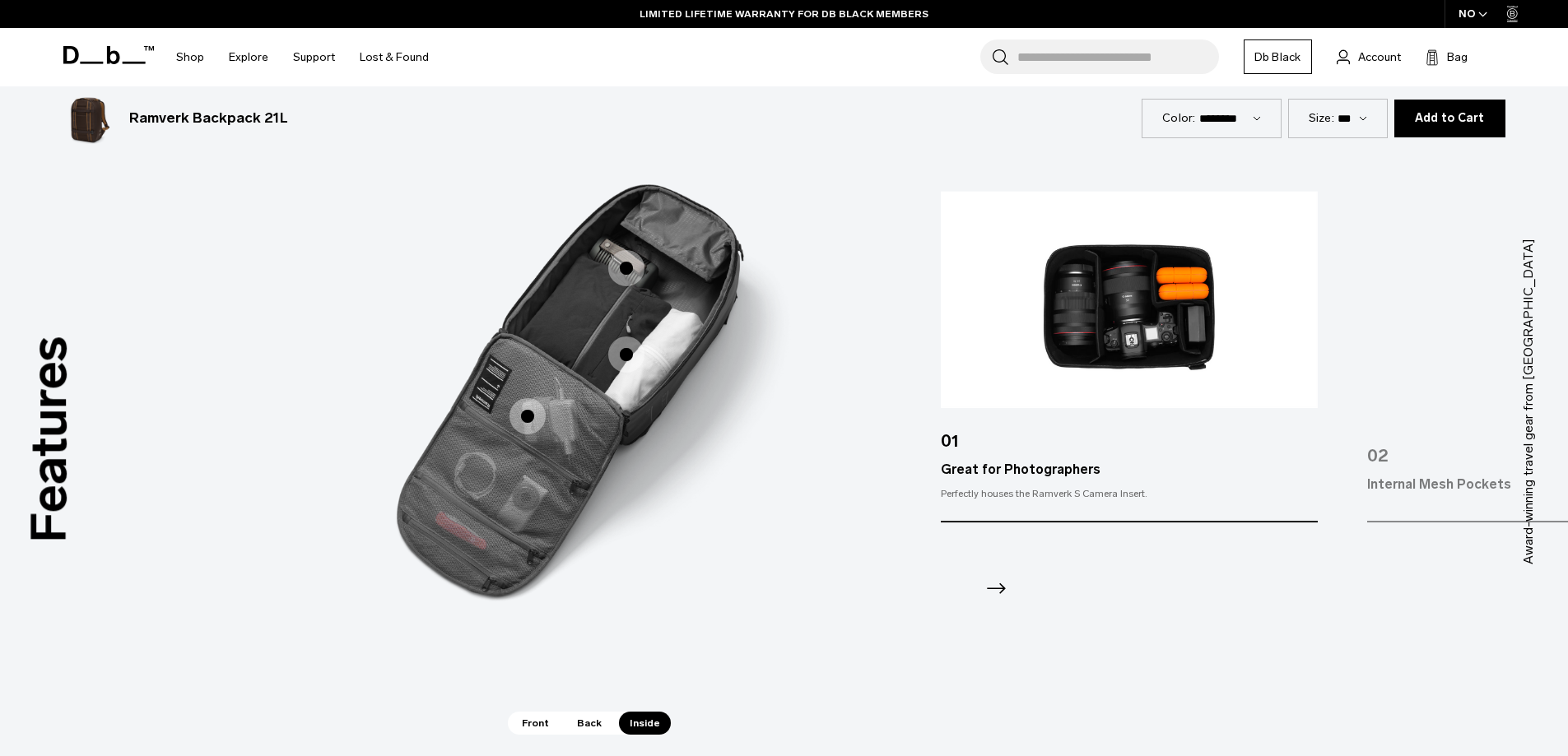
click at [627, 272] on span "3 / 3" at bounding box center [626, 268] width 36 height 36
